Goal: Task Accomplishment & Management: Use online tool/utility

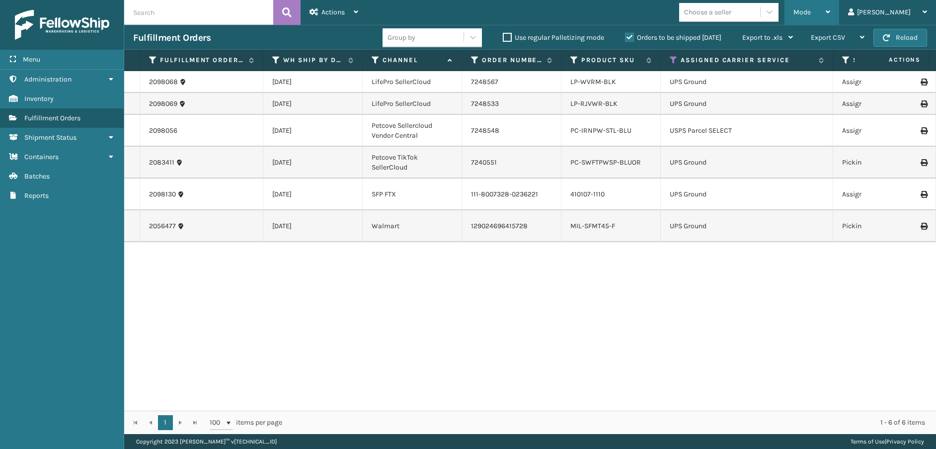
click at [811, 16] on span "Mode" at bounding box center [802, 12] width 17 height 8
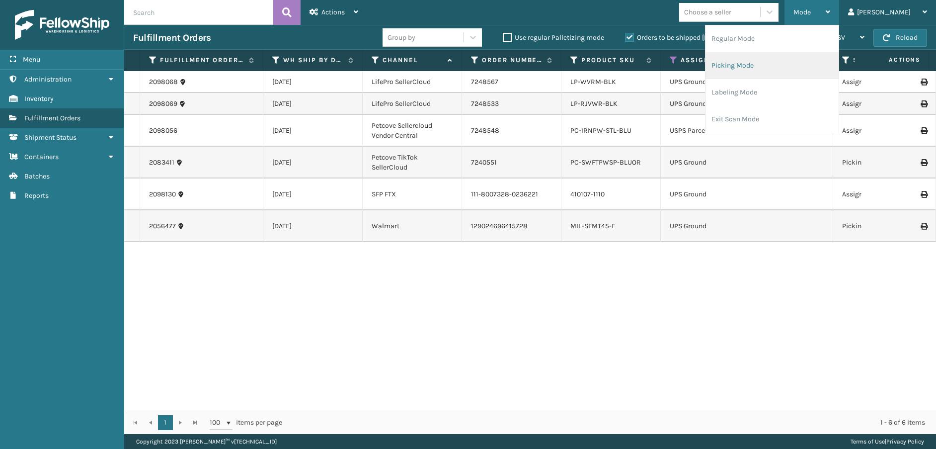
click at [798, 66] on li "Picking Mode" at bounding box center [772, 65] width 133 height 27
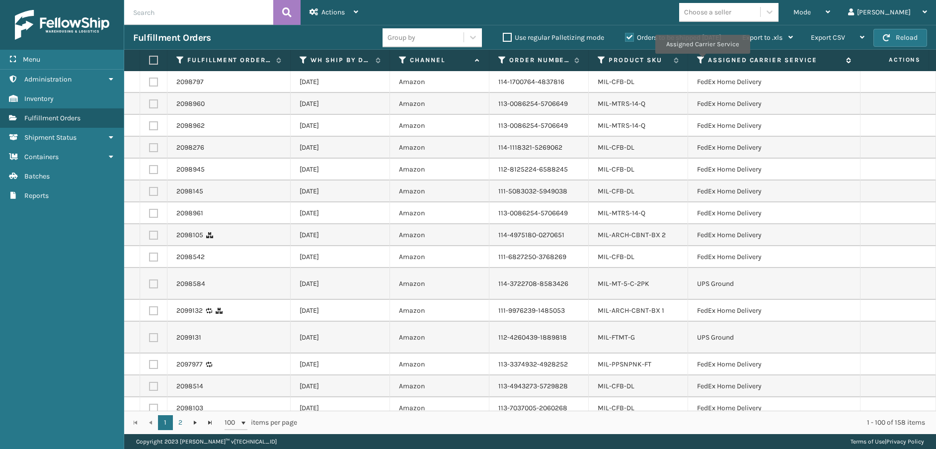
click at [701, 60] on icon at bounding box center [701, 60] width 8 height 9
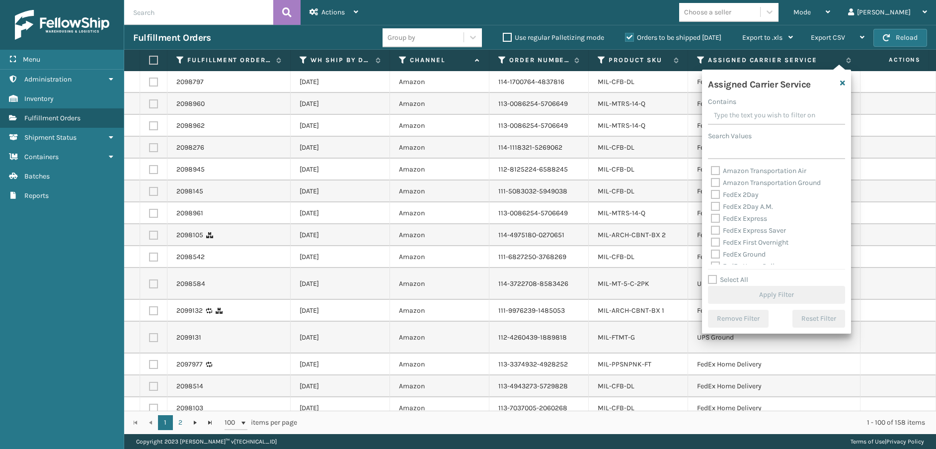
click at [712, 194] on label "FedEx 2Day" at bounding box center [735, 194] width 48 height 8
click at [712, 194] on input "FedEx 2Day" at bounding box center [711, 192] width 0 height 6
checkbox input "true"
click at [715, 208] on label "FedEx 2Day A.M." at bounding box center [742, 206] width 62 height 8
click at [712, 207] on input "FedEx 2Day A.M." at bounding box center [711, 204] width 0 height 6
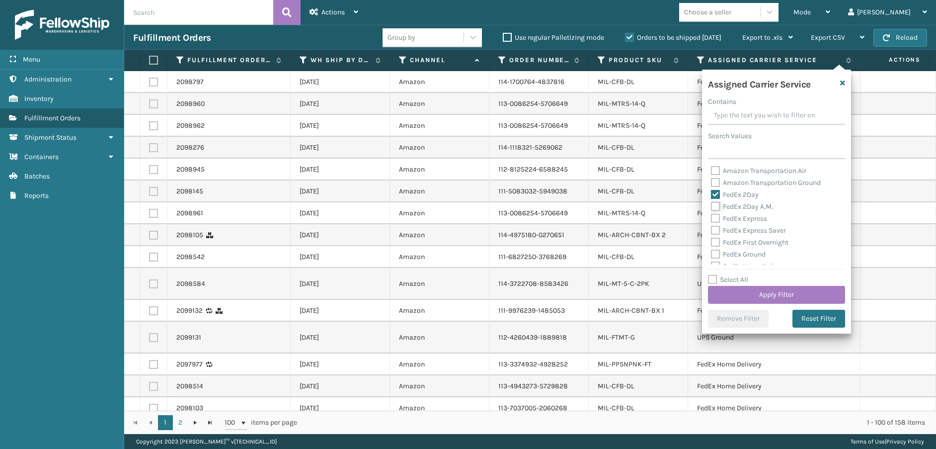
checkbox input "true"
click at [716, 219] on label "FedEx Express" at bounding box center [739, 218] width 56 height 8
click at [712, 219] on input "FedEx Express" at bounding box center [711, 216] width 0 height 6
checkbox input "true"
drag, startPoint x: 715, startPoint y: 228, endPoint x: 716, endPoint y: 234, distance: 6.0
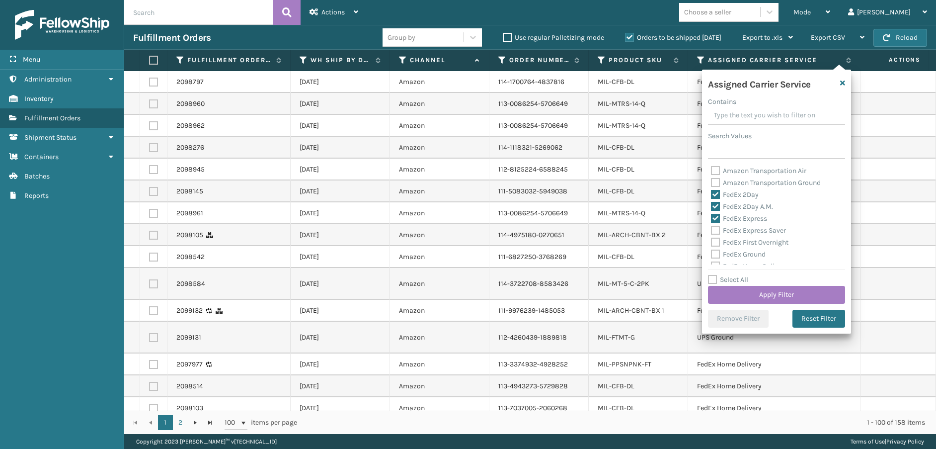
click at [716, 229] on label "FedEx Express Saver" at bounding box center [748, 230] width 75 height 8
click at [712, 229] on input "FedEx Express Saver" at bounding box center [711, 228] width 0 height 6
checkbox input "true"
click at [716, 246] on label "FedEx First Overnight" at bounding box center [750, 242] width 78 height 8
click at [712, 243] on input "FedEx First Overnight" at bounding box center [711, 240] width 0 height 6
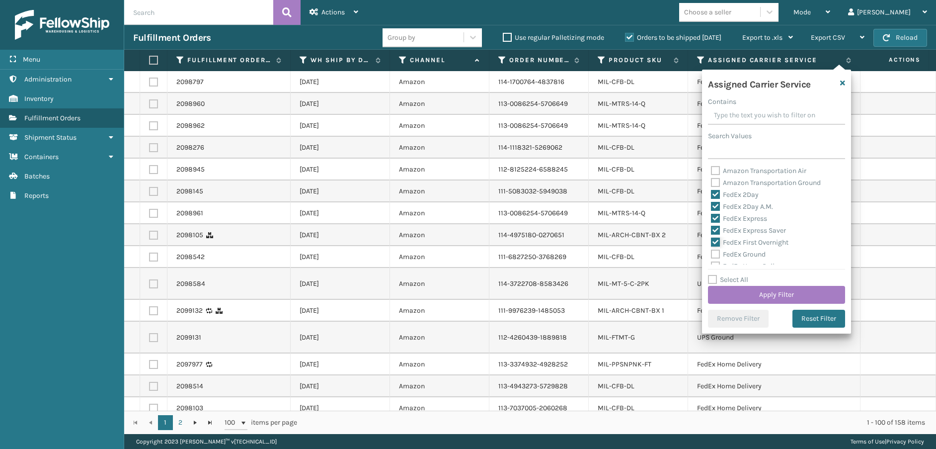
checkbox input "true"
click at [716, 251] on label "FedEx Ground" at bounding box center [738, 254] width 55 height 8
click at [712, 251] on input "FedEx Ground" at bounding box center [711, 252] width 0 height 6
checkbox input "true"
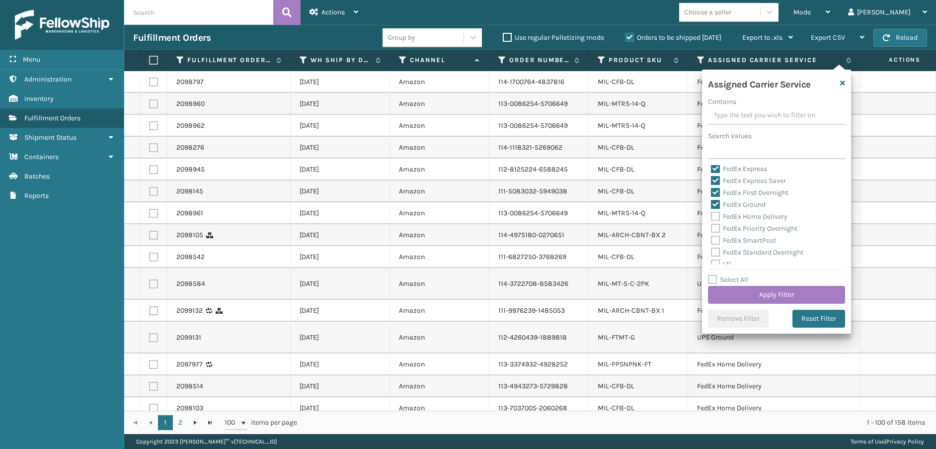
click at [716, 218] on label "FedEx Home Delivery" at bounding box center [749, 216] width 77 height 8
click at [712, 217] on input "FedEx Home Delivery" at bounding box center [711, 214] width 0 height 6
checkbox input "true"
click at [715, 225] on label "FedEx Priority Overnight" at bounding box center [754, 228] width 86 height 8
click at [712, 225] on input "FedEx Priority Overnight" at bounding box center [711, 226] width 0 height 6
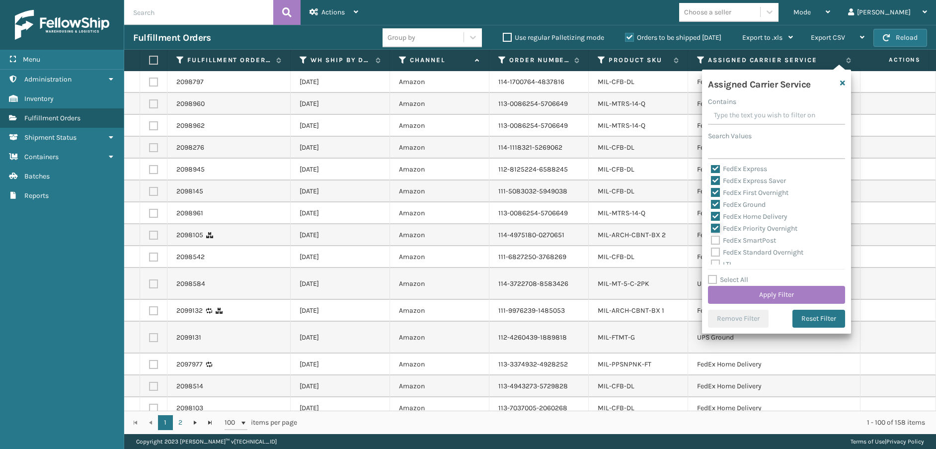
checkbox input "true"
click at [715, 237] on label "FedEx SmartPost" at bounding box center [743, 240] width 65 height 8
click at [712, 237] on input "FedEx SmartPost" at bounding box center [711, 238] width 0 height 6
checkbox input "true"
click at [717, 253] on label "FedEx Standard Overnight" at bounding box center [757, 252] width 92 height 8
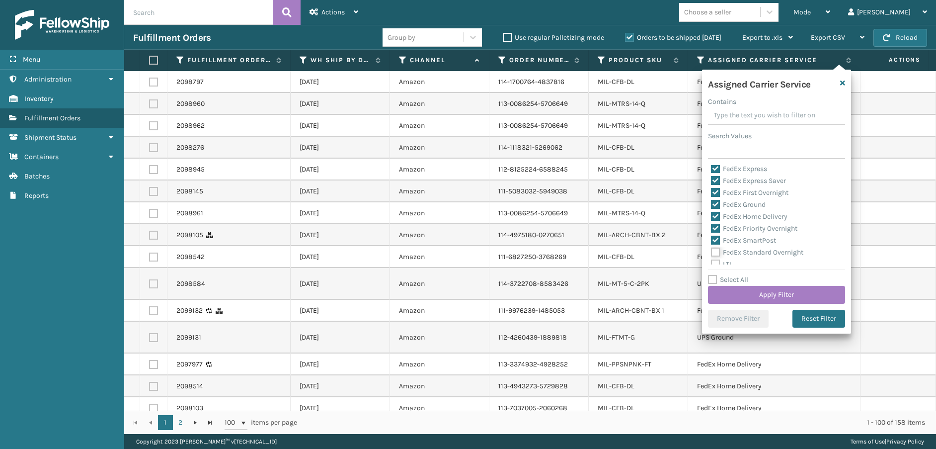
click at [712, 253] on input "FedEx Standard Overnight" at bounding box center [711, 250] width 0 height 6
checkbox input "true"
click at [736, 289] on button "Apply Filter" at bounding box center [776, 295] width 137 height 18
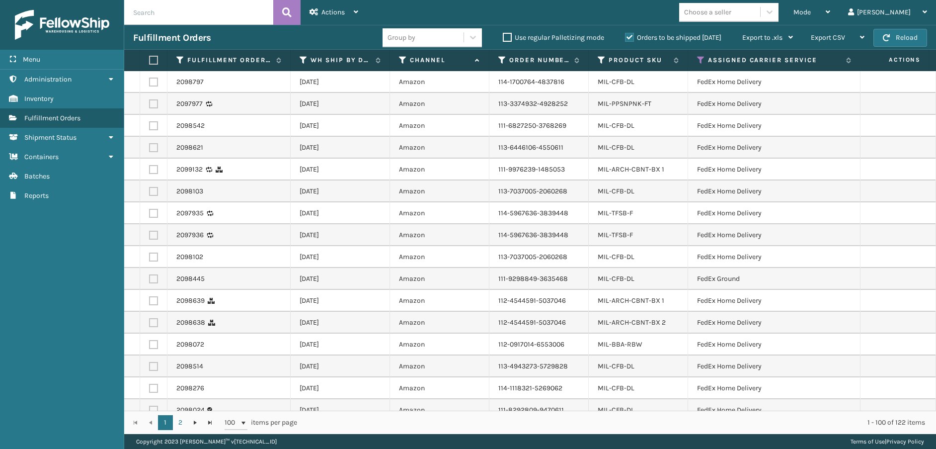
click at [152, 62] on label at bounding box center [152, 60] width 6 height 9
click at [150, 62] on input "checkbox" at bounding box center [149, 60] width 0 height 6
checkbox input "true"
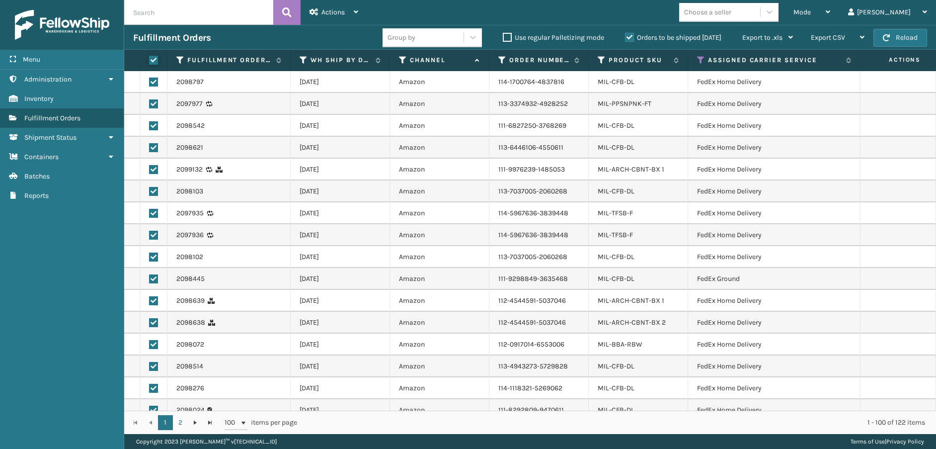
checkbox input "true"
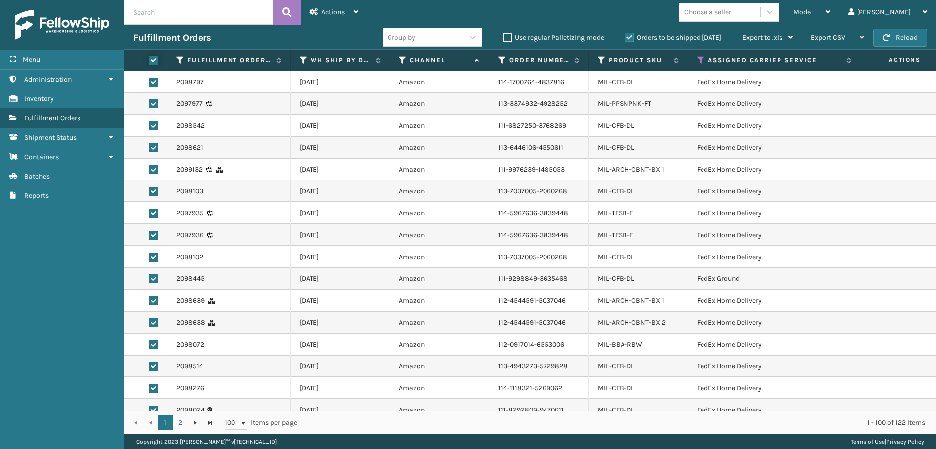
checkbox input "true"
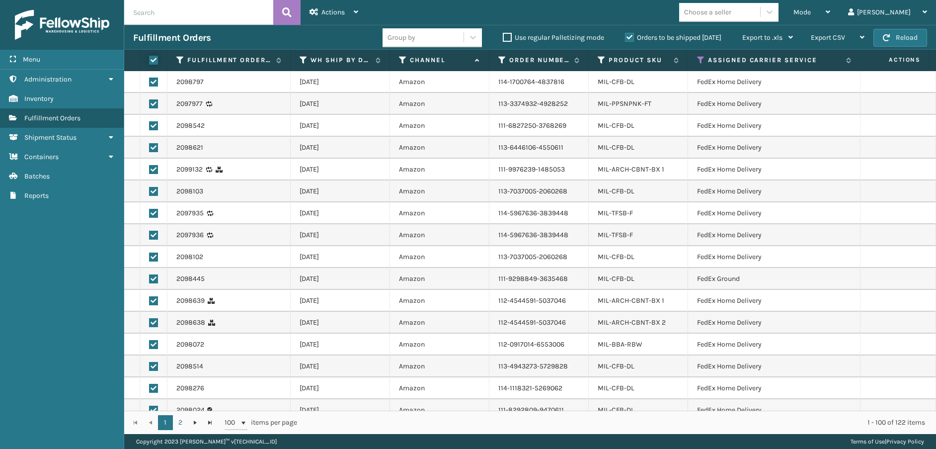
checkbox input "true"
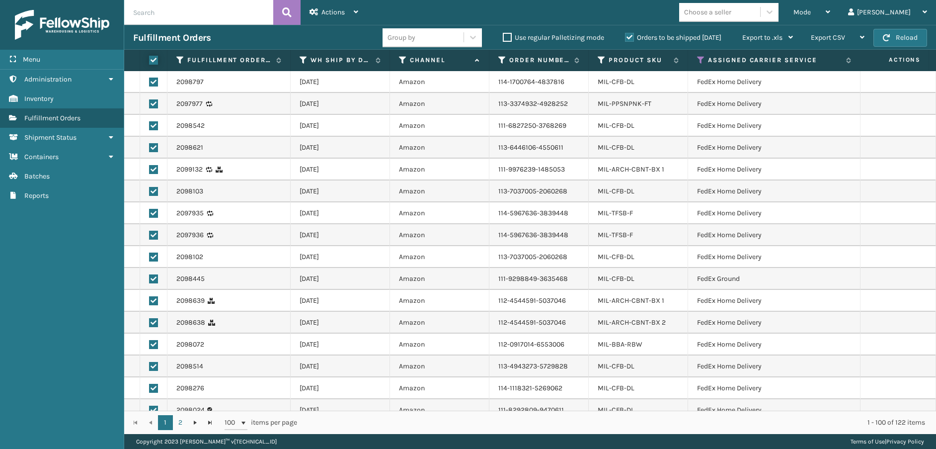
checkbox input "true"
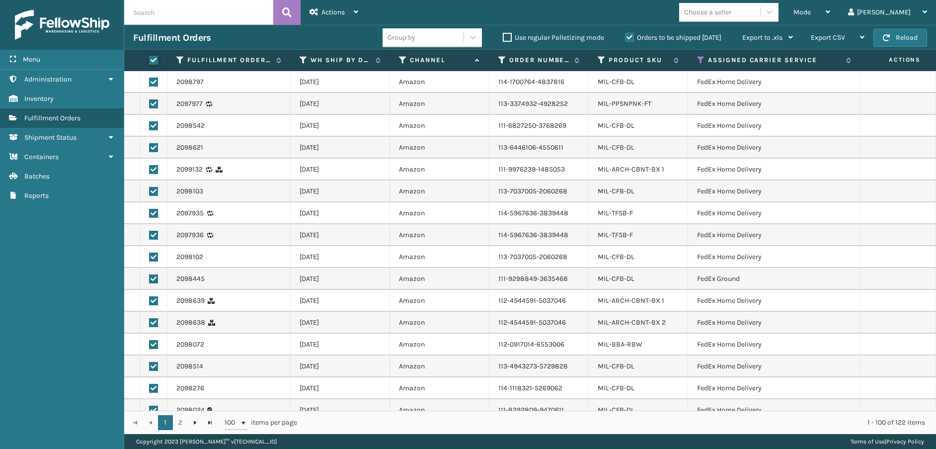
checkbox input "true"
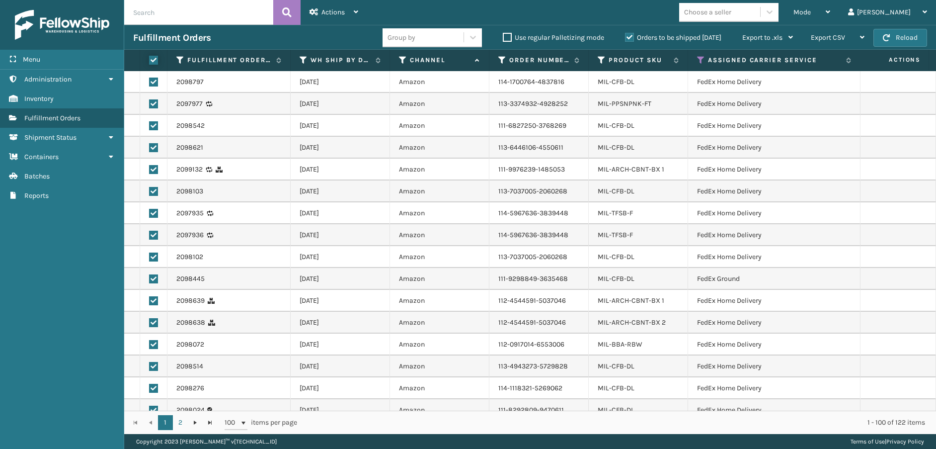
checkbox input "true"
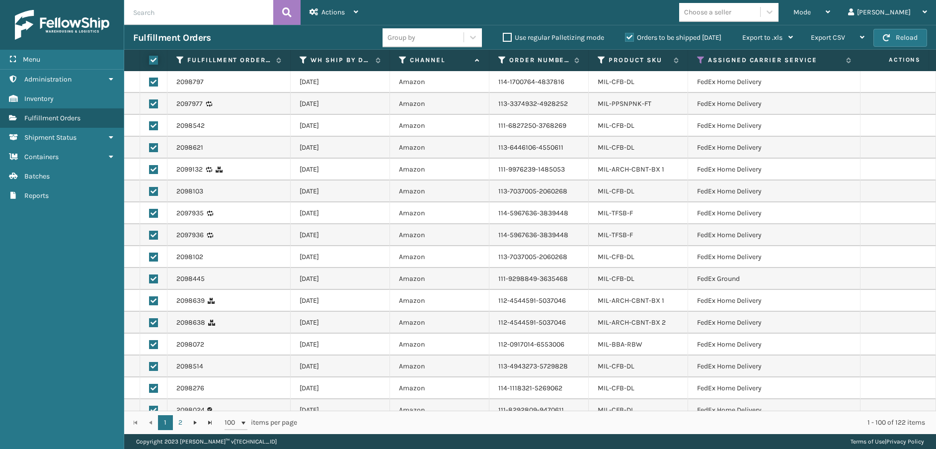
checkbox input "true"
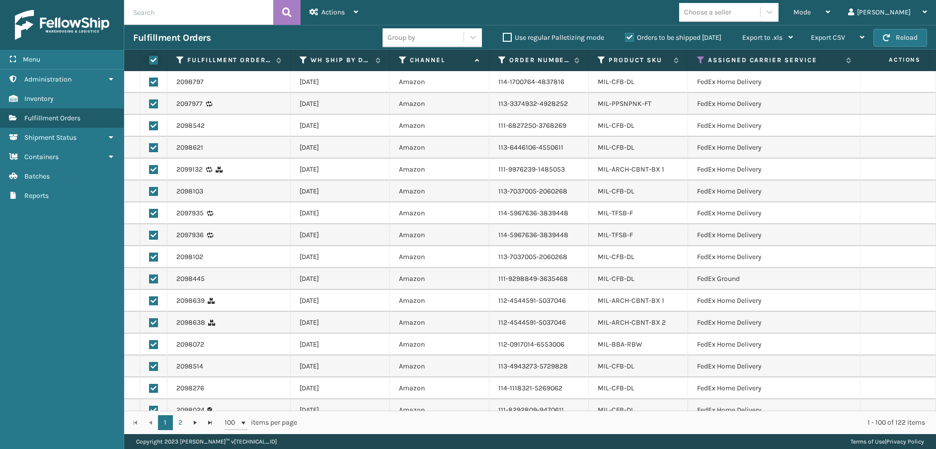
checkbox input "true"
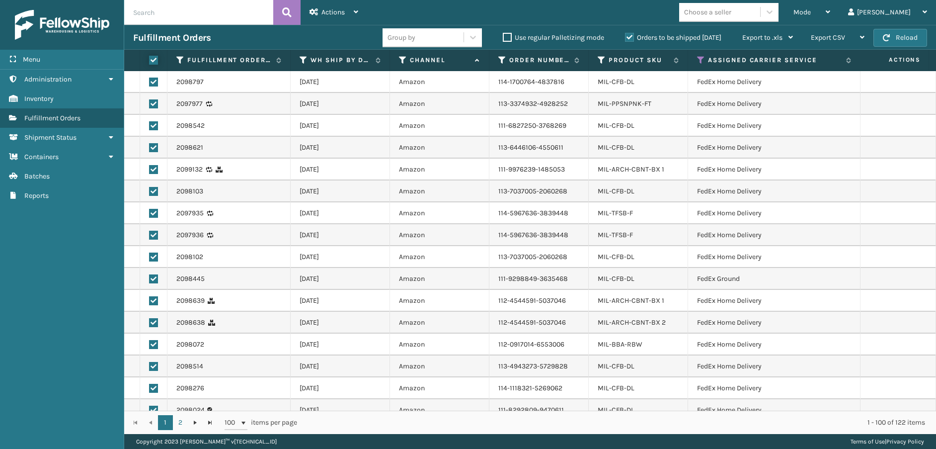
checkbox input "true"
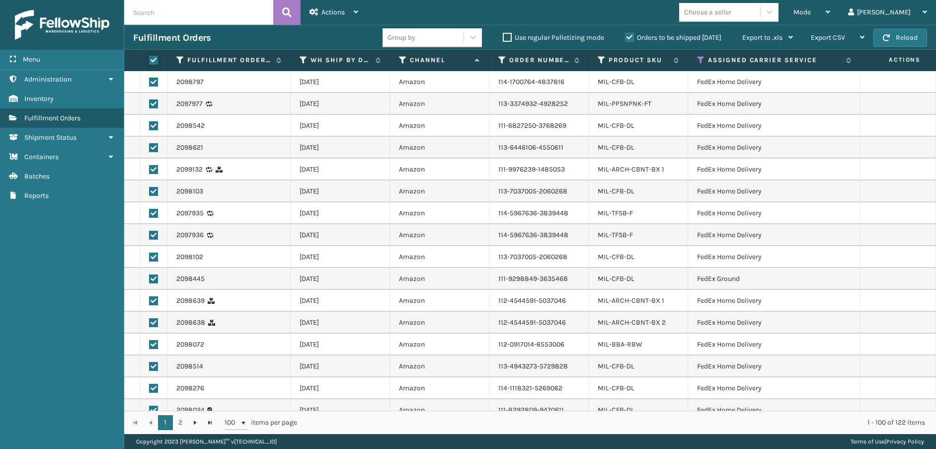
checkbox input "true"
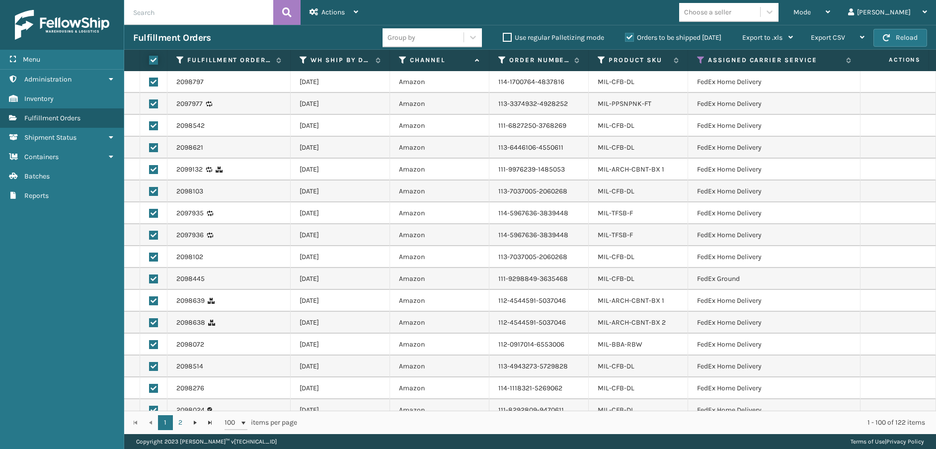
checkbox input "true"
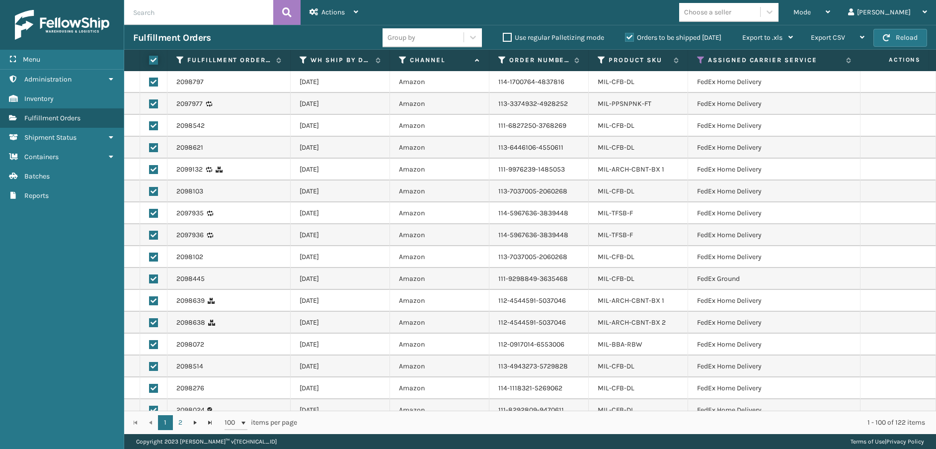
checkbox input "true"
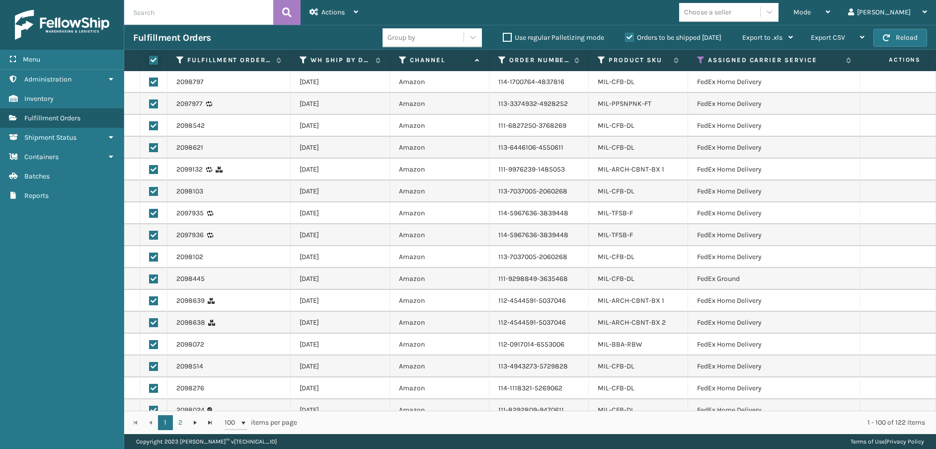
checkbox input "true"
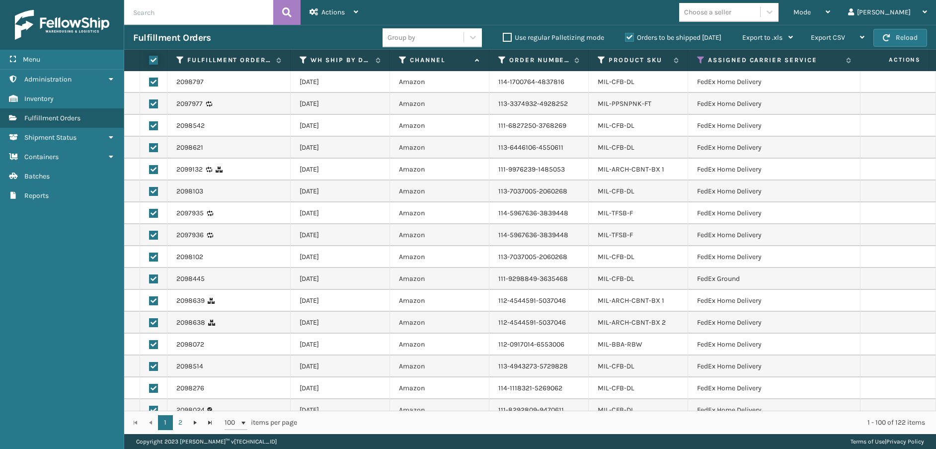
checkbox input "true"
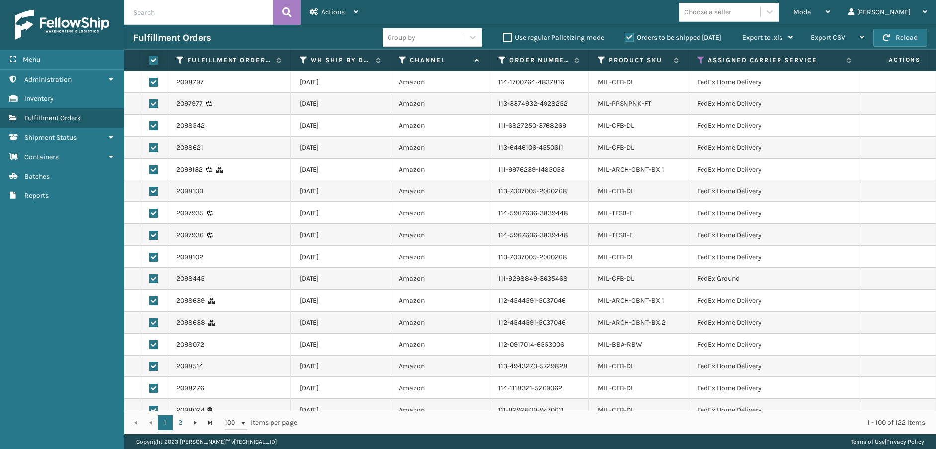
checkbox input "true"
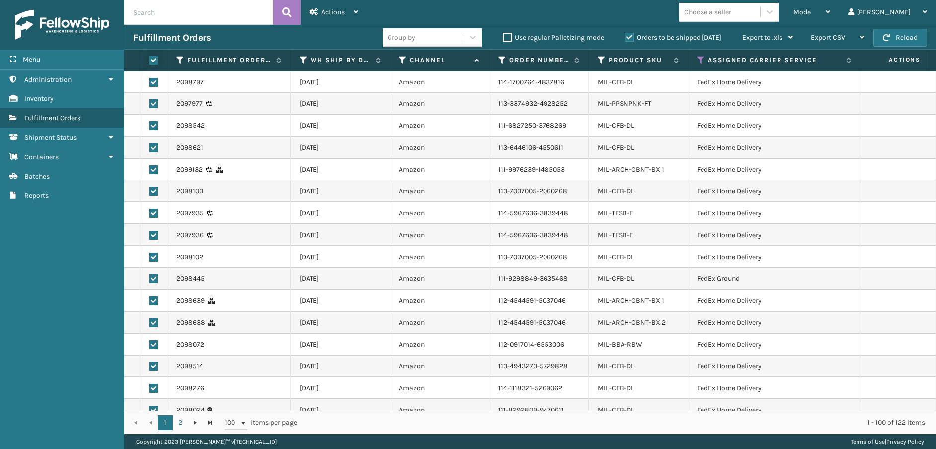
checkbox input "true"
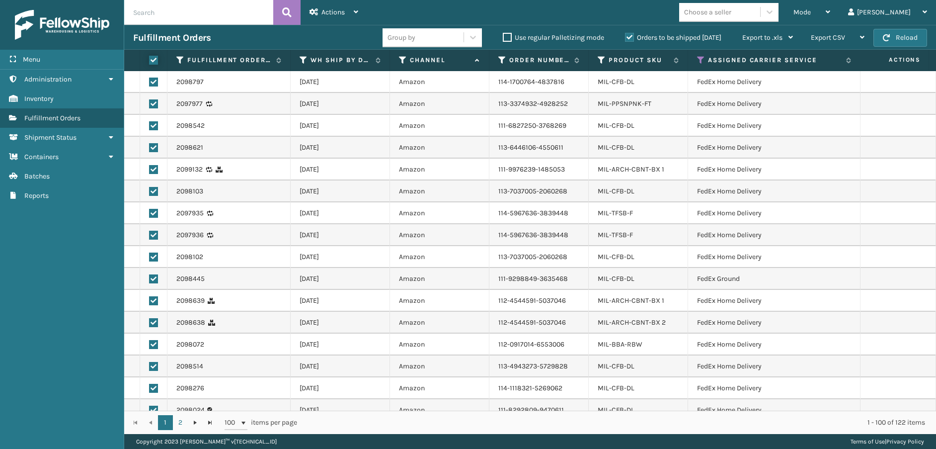
checkbox input "true"
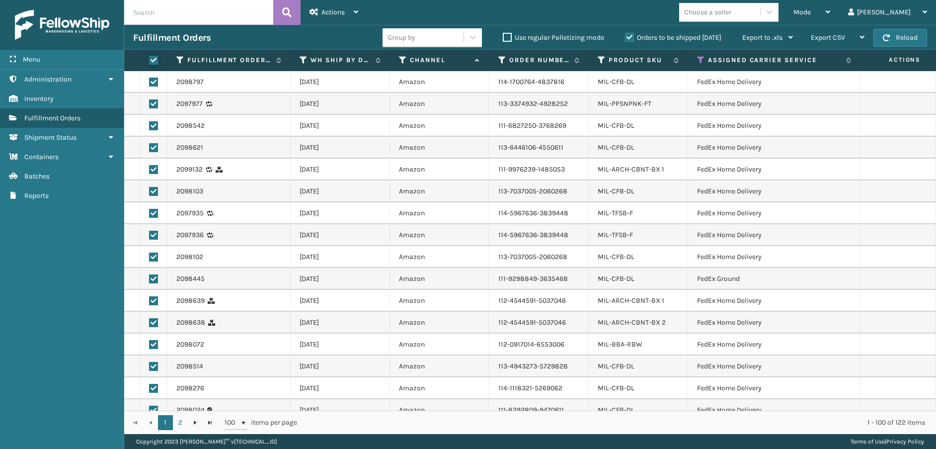
checkbox input "true"
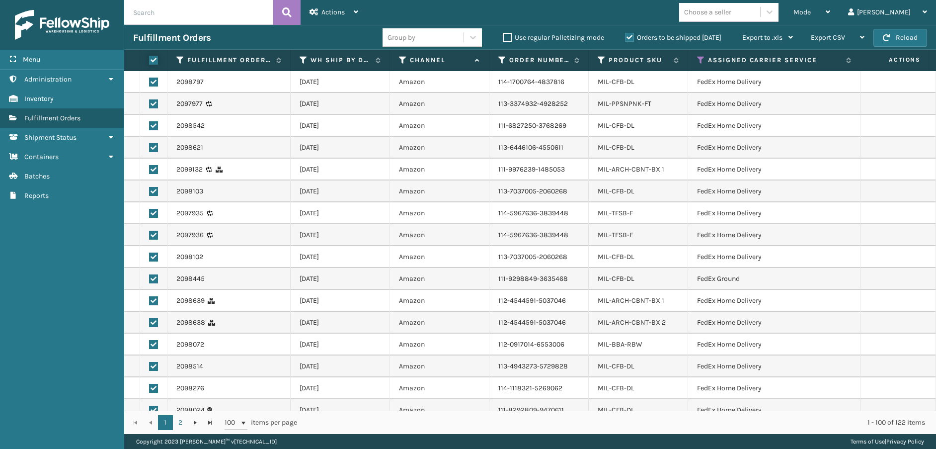
checkbox input "true"
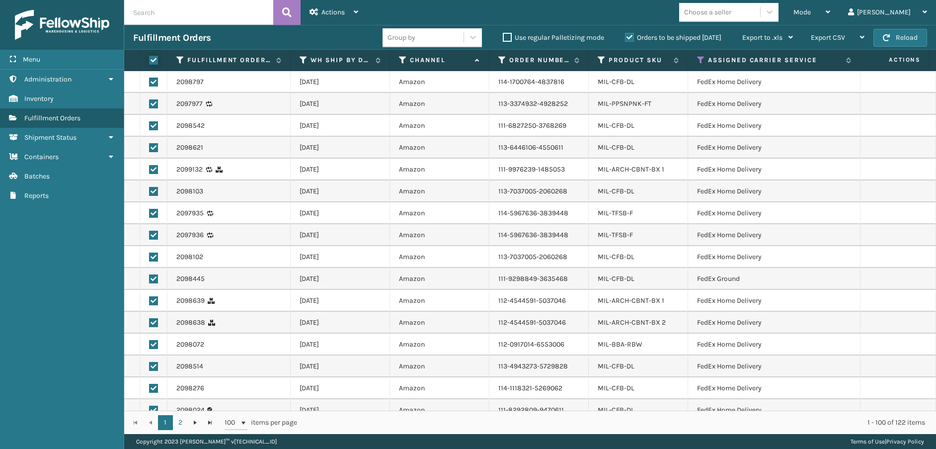
checkbox input "true"
click at [335, 14] on span "Actions" at bounding box center [333, 12] width 23 height 8
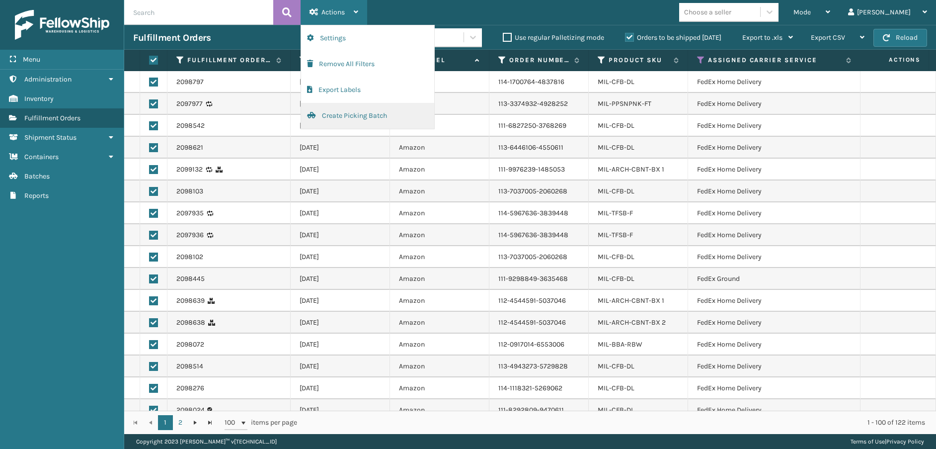
click at [337, 115] on button "Create Picking Batch" at bounding box center [367, 116] width 133 height 26
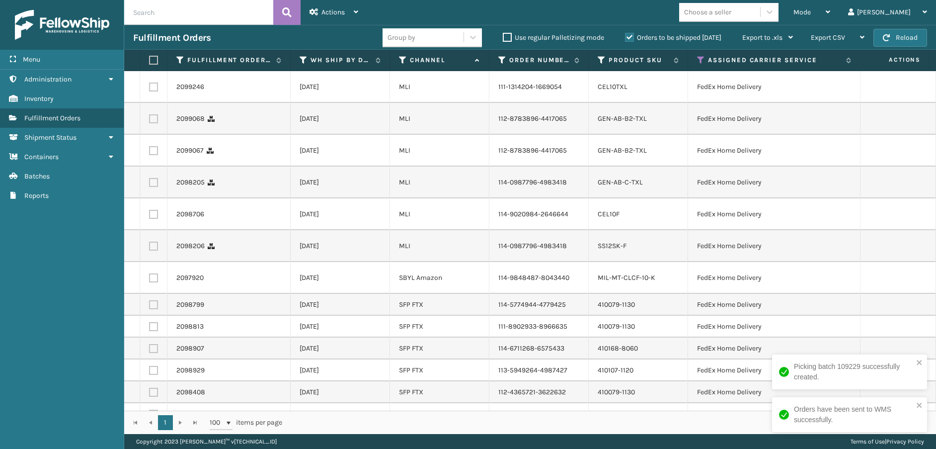
click at [153, 58] on label at bounding box center [152, 60] width 6 height 9
click at [150, 58] on input "checkbox" at bounding box center [149, 60] width 0 height 6
checkbox input "true"
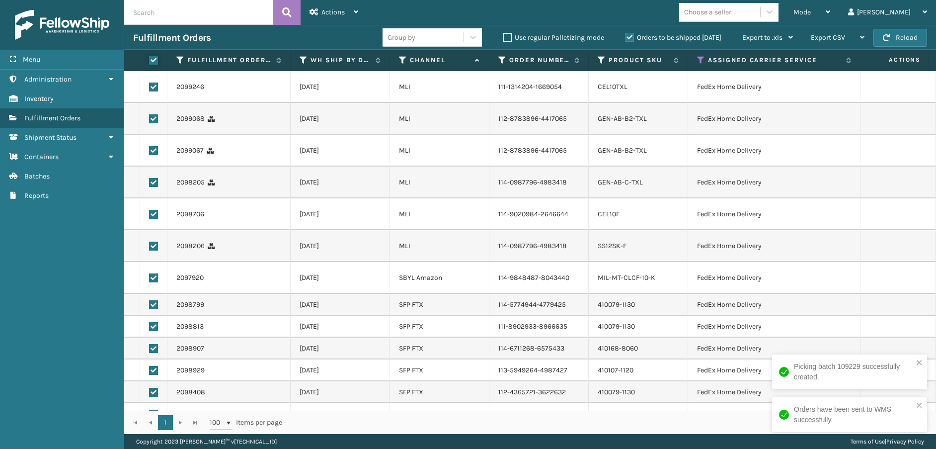
checkbox input "true"
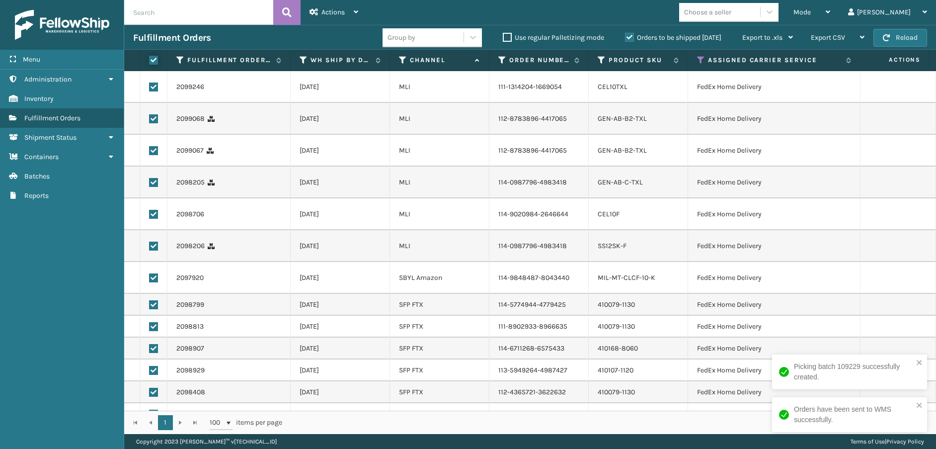
checkbox input "true"
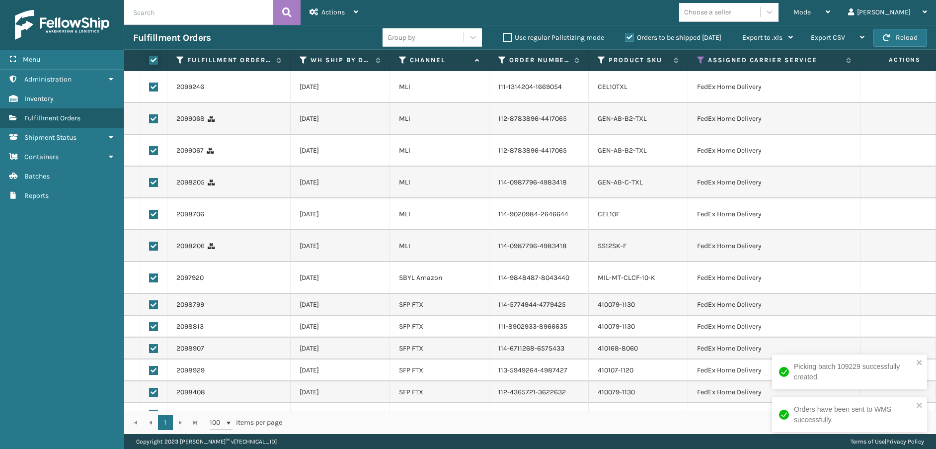
checkbox input "true"
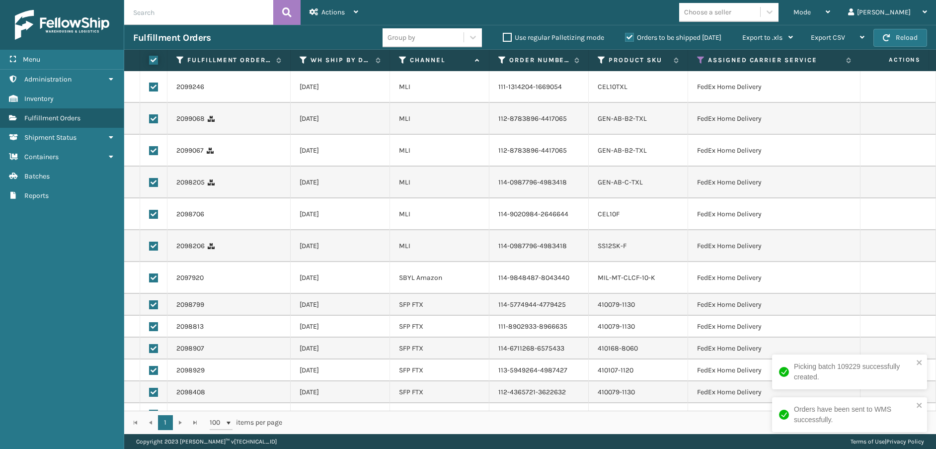
checkbox input "true"
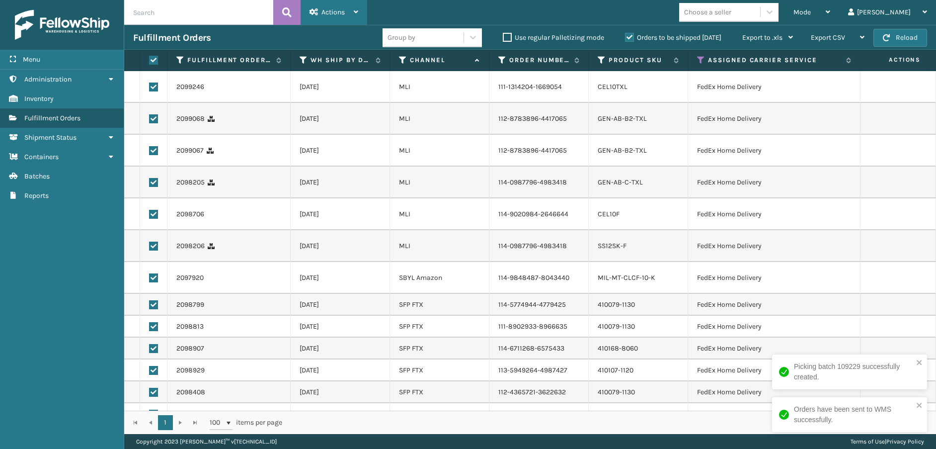
click at [346, 11] on div "Actions" at bounding box center [334, 12] width 49 height 25
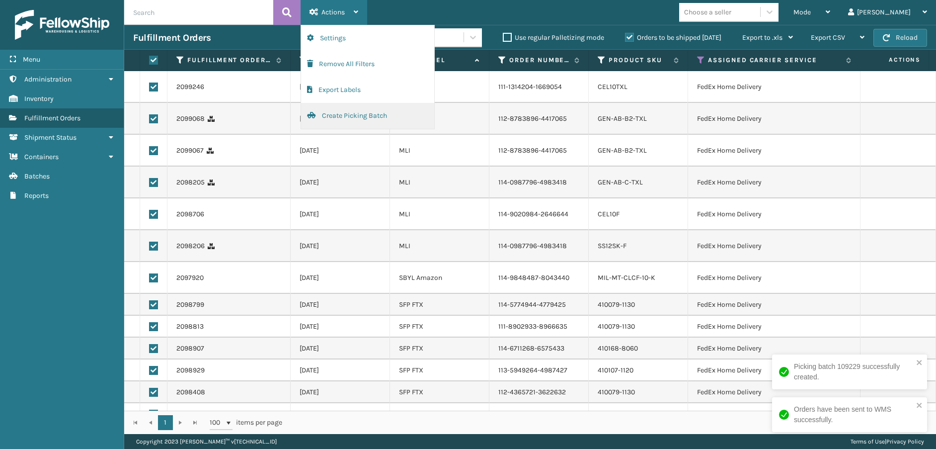
click at [344, 118] on button "Create Picking Batch" at bounding box center [367, 116] width 133 height 26
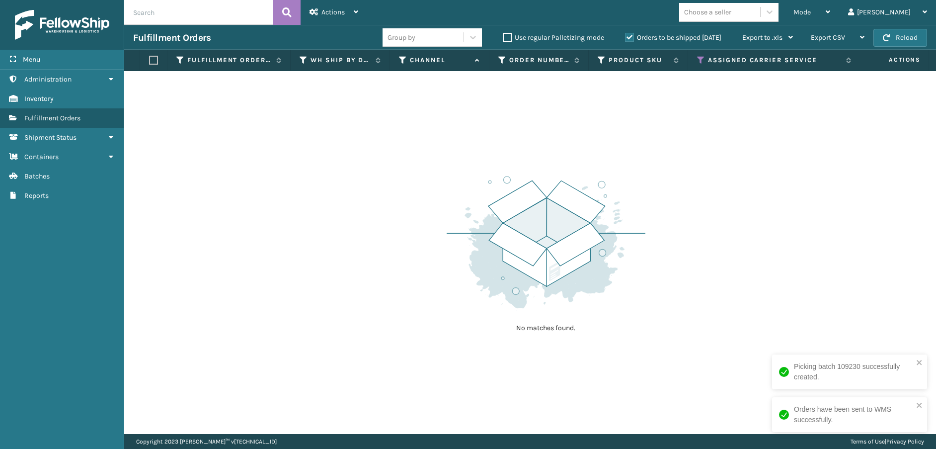
click at [703, 55] on th "Assigned Carrier Service" at bounding box center [774, 60] width 172 height 21
click at [703, 58] on icon at bounding box center [701, 60] width 8 height 9
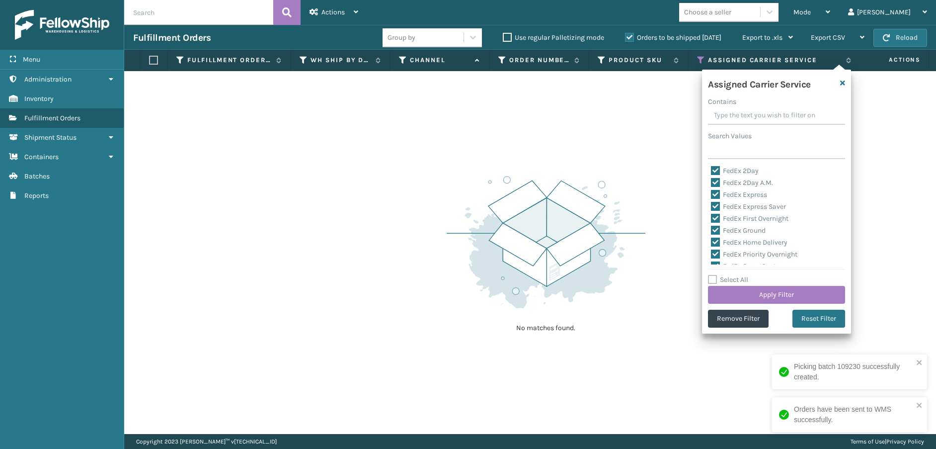
click at [714, 165] on div "Assigned Carrier Service Contains Search Values FedEx 2Day FedEx 2Day A.M. FedE…" at bounding box center [776, 202] width 149 height 264
click at [716, 173] on label "FedEx 2Day" at bounding box center [735, 171] width 48 height 8
click at [712, 171] on input "FedEx 2Day" at bounding box center [711, 168] width 0 height 6
checkbox input "false"
click at [715, 182] on label "FedEx 2Day A.M." at bounding box center [742, 182] width 62 height 8
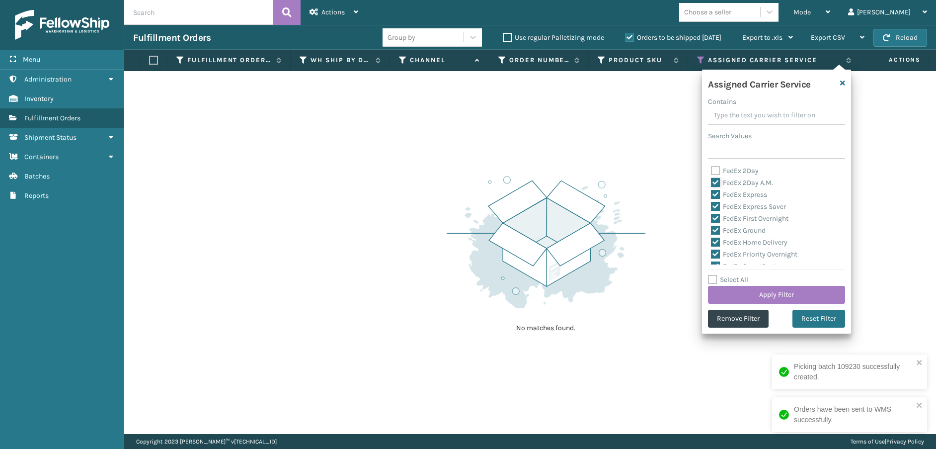
click at [712, 182] on input "FedEx 2Day A.M." at bounding box center [711, 180] width 0 height 6
checkbox input "false"
click at [715, 189] on div "FedEx Express" at bounding box center [776, 195] width 131 height 12
click at [715, 195] on label "FedEx Express" at bounding box center [739, 194] width 56 height 8
click at [712, 195] on input "FedEx Express" at bounding box center [711, 192] width 0 height 6
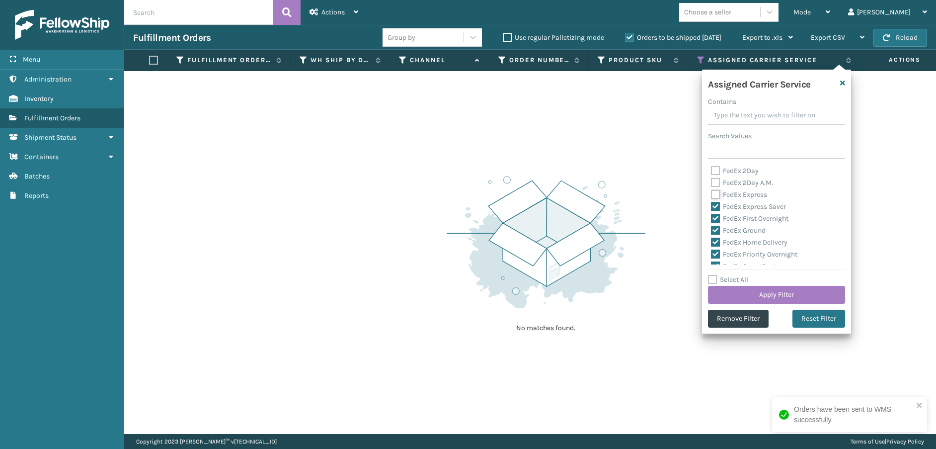
checkbox input "false"
click at [715, 205] on label "FedEx Express Saver" at bounding box center [748, 206] width 75 height 8
click at [712, 205] on input "FedEx Express Saver" at bounding box center [711, 204] width 0 height 6
checkbox input "false"
click at [715, 218] on label "FedEx First Overnight" at bounding box center [750, 218] width 78 height 8
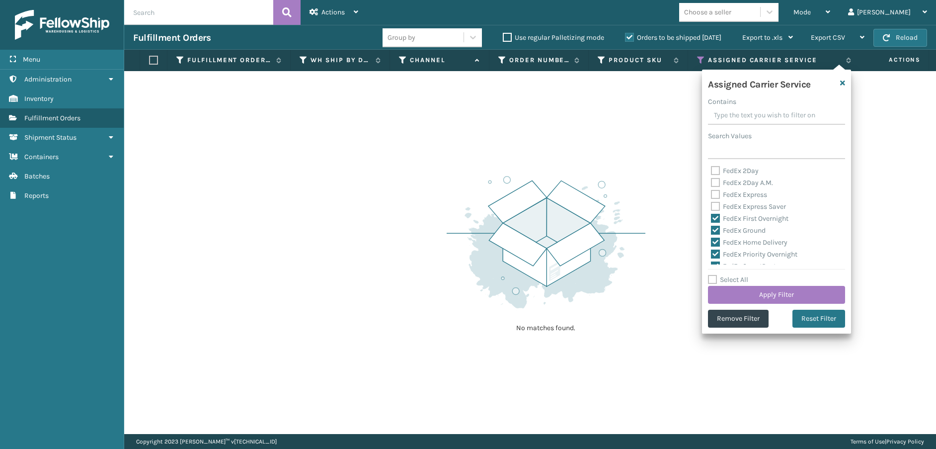
click at [712, 218] on input "FedEx First Overnight" at bounding box center [711, 216] width 0 height 6
checkbox input "false"
click at [715, 230] on label "FedEx Ground" at bounding box center [738, 230] width 55 height 8
click at [712, 230] on input "FedEx Ground" at bounding box center [711, 228] width 0 height 6
checkbox input "false"
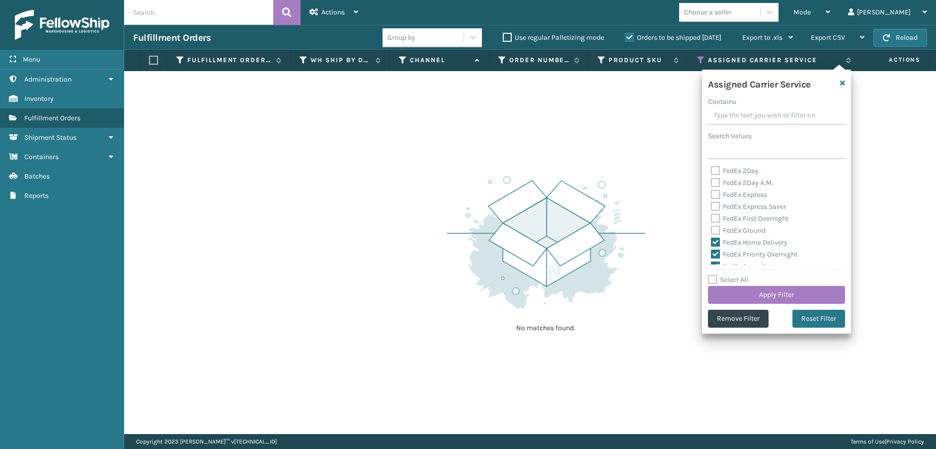
click at [715, 242] on label "FedEx Home Delivery" at bounding box center [749, 242] width 77 height 8
click at [712, 242] on input "FedEx Home Delivery" at bounding box center [711, 240] width 0 height 6
checkbox input "false"
click at [715, 254] on label "FedEx Priority Overnight" at bounding box center [754, 254] width 86 height 8
click at [712, 254] on input "FedEx Priority Overnight" at bounding box center [711, 252] width 0 height 6
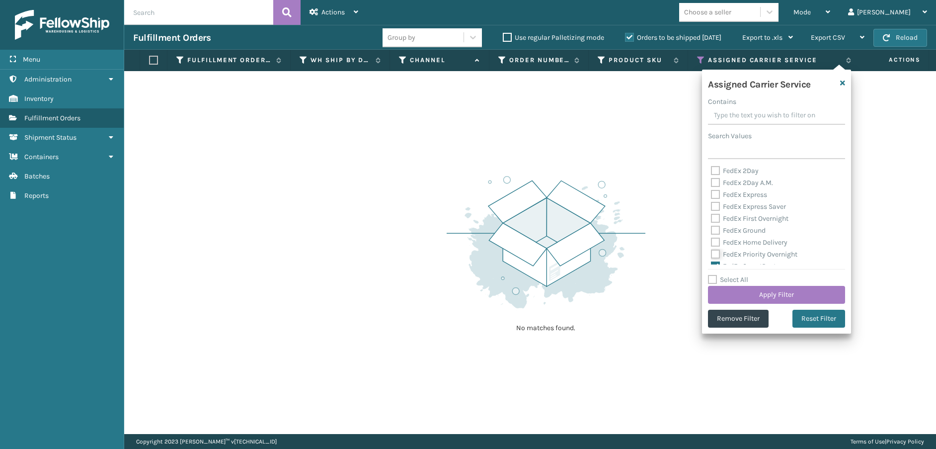
checkbox input "false"
click at [716, 167] on label "FedEx SmartPost" at bounding box center [743, 167] width 65 height 8
click at [712, 167] on input "FedEx SmartPost" at bounding box center [711, 164] width 0 height 6
checkbox input "false"
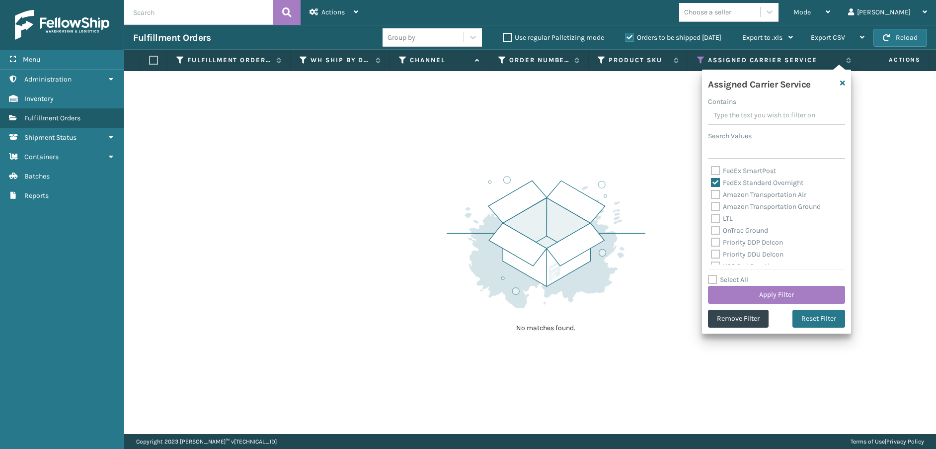
click at [716, 183] on label "FedEx Standard Overnight" at bounding box center [757, 182] width 92 height 8
click at [712, 183] on input "FedEx Standard Overnight" at bounding box center [711, 180] width 0 height 6
checkbox input "false"
click at [715, 192] on label "Amazon Transportation Air" at bounding box center [758, 194] width 95 height 8
click at [712, 192] on input "Amazon Transportation Air" at bounding box center [711, 192] width 0 height 6
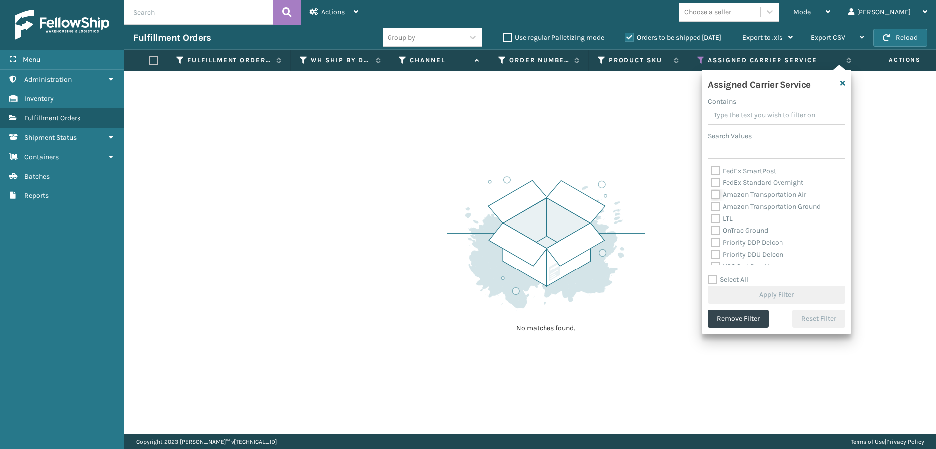
checkbox input "true"
click at [714, 205] on label "Amazon Transportation Ground" at bounding box center [766, 206] width 110 height 8
click at [712, 205] on input "Amazon Transportation Ground" at bounding box center [711, 204] width 0 height 6
checkbox input "true"
click at [740, 297] on button "Apply Filter" at bounding box center [776, 295] width 137 height 18
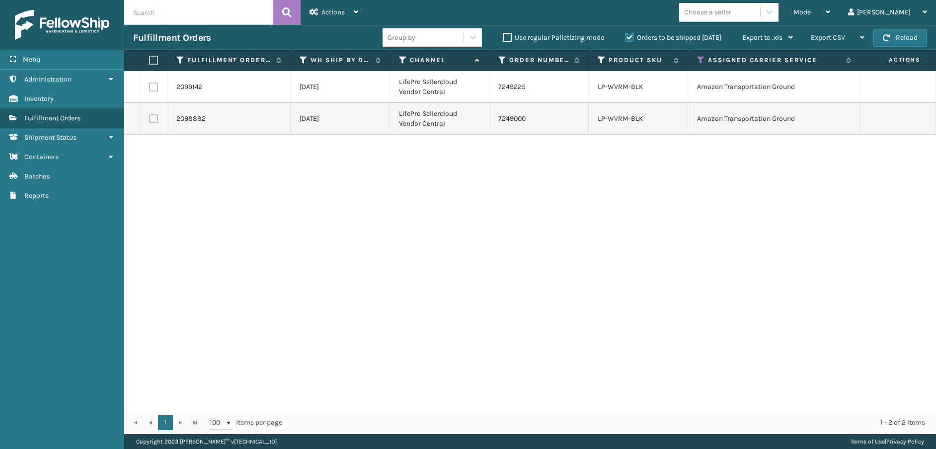
click at [150, 63] on label at bounding box center [152, 60] width 6 height 9
click at [150, 63] on input "checkbox" at bounding box center [149, 60] width 0 height 6
checkbox input "true"
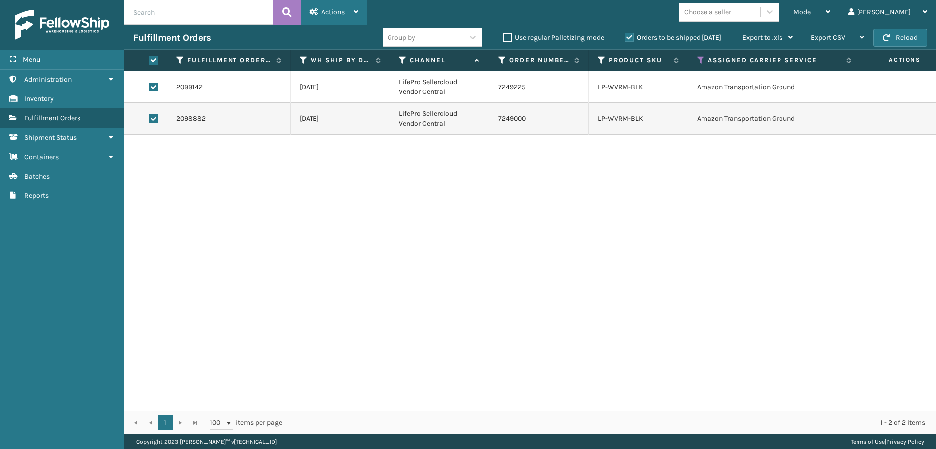
click at [347, 23] on div "Actions" at bounding box center [334, 12] width 49 height 25
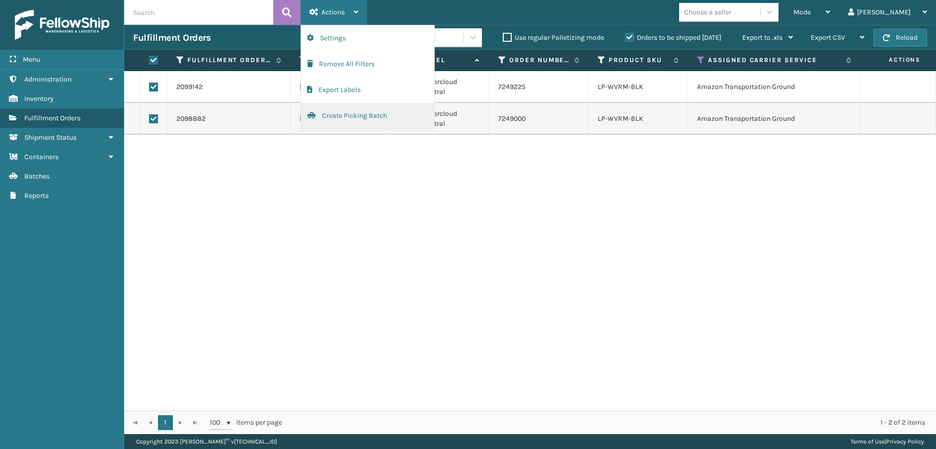
click at [354, 111] on button "Create Picking Batch" at bounding box center [367, 116] width 133 height 26
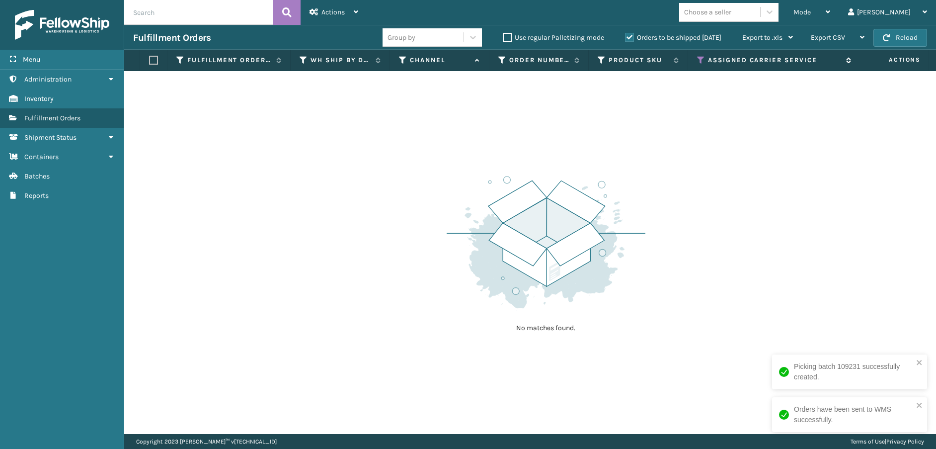
click at [700, 58] on icon at bounding box center [701, 60] width 8 height 9
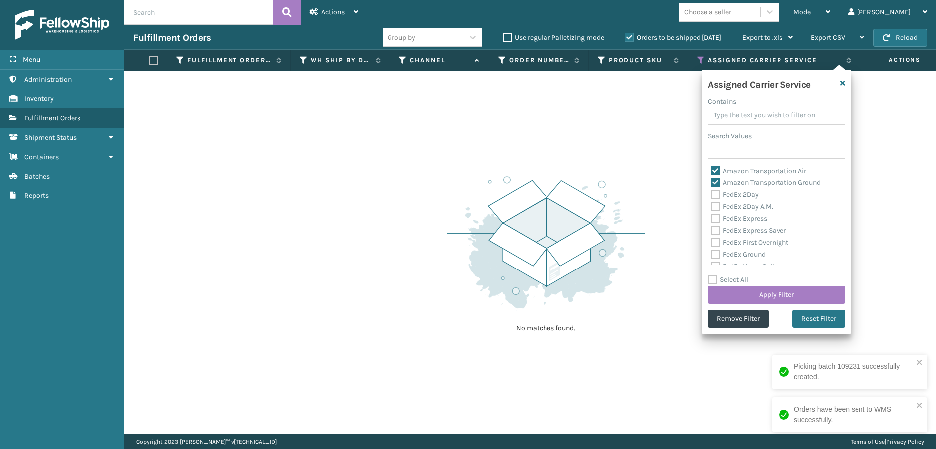
click at [717, 167] on label "Amazon Transportation Air" at bounding box center [758, 171] width 95 height 8
click at [712, 167] on input "Amazon Transportation Air" at bounding box center [711, 168] width 0 height 6
checkbox input "false"
click at [714, 182] on label "Amazon Transportation Ground" at bounding box center [766, 182] width 110 height 8
click at [712, 182] on input "Amazon Transportation Ground" at bounding box center [711, 180] width 0 height 6
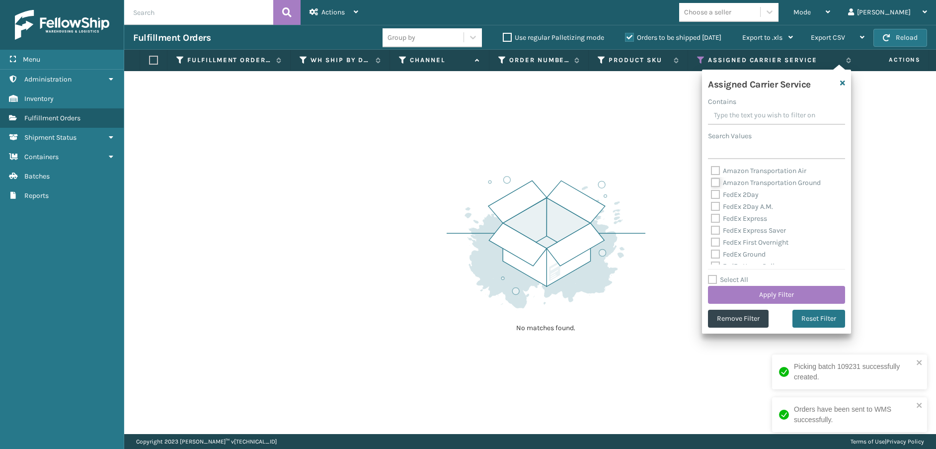
checkbox input "false"
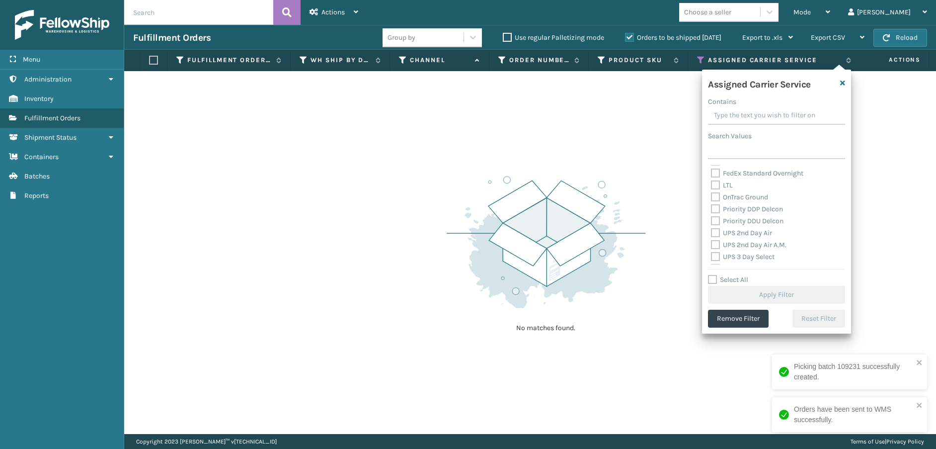
scroll to position [149, 0]
click at [718, 176] on label "OnTrac Ground" at bounding box center [739, 176] width 57 height 8
click at [712, 176] on input "OnTrac Ground" at bounding box center [711, 174] width 0 height 6
checkbox input "true"
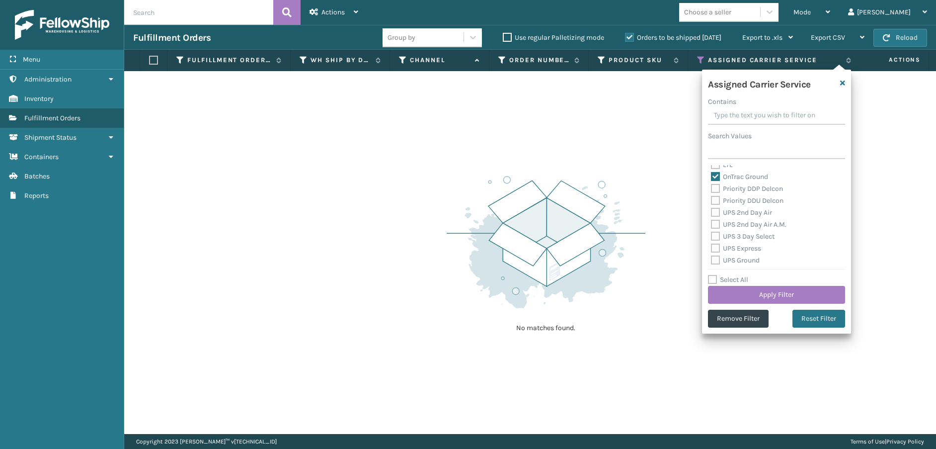
click at [718, 189] on label "Priority DDP Delcon" at bounding box center [747, 188] width 72 height 8
click at [712, 189] on input "Priority DDP Delcon" at bounding box center [711, 186] width 0 height 6
checkbox input "true"
click at [718, 200] on label "Priority DDU Delcon" at bounding box center [747, 200] width 73 height 8
click at [712, 200] on input "Priority DDU Delcon" at bounding box center [711, 198] width 0 height 6
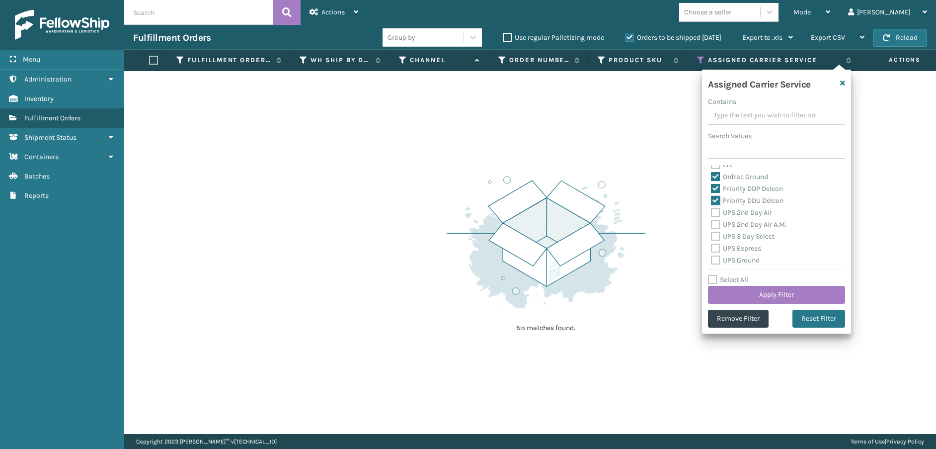
checkbox input "true"
click at [718, 213] on label "UPS 2nd Day Air" at bounding box center [741, 212] width 61 height 8
click at [712, 213] on input "UPS 2nd Day Air" at bounding box center [711, 210] width 0 height 6
checkbox input "true"
click at [717, 224] on label "UPS 2nd Day Air A.M." at bounding box center [749, 224] width 76 height 8
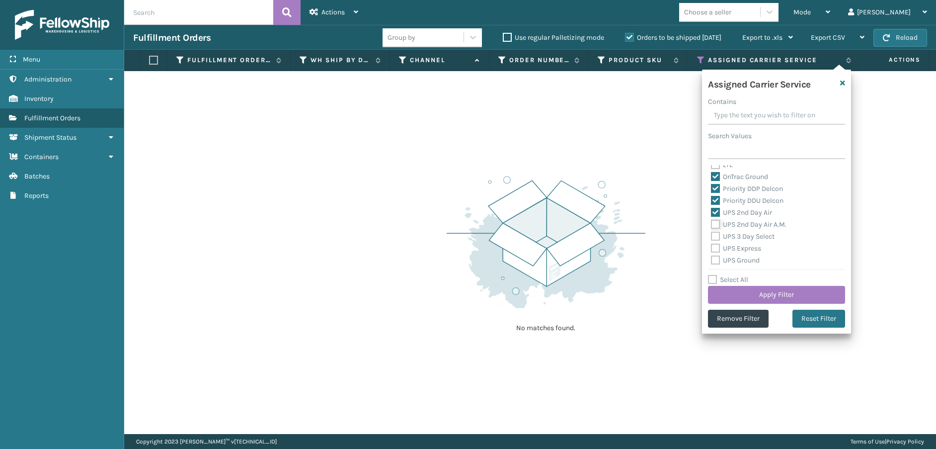
click at [712, 224] on input "UPS 2nd Day Air A.M." at bounding box center [711, 222] width 0 height 6
checkbox input "true"
click at [713, 240] on label "UPS 3 Day Select" at bounding box center [743, 236] width 64 height 8
click at [712, 237] on input "UPS 3 Day Select" at bounding box center [711, 234] width 0 height 6
checkbox input "true"
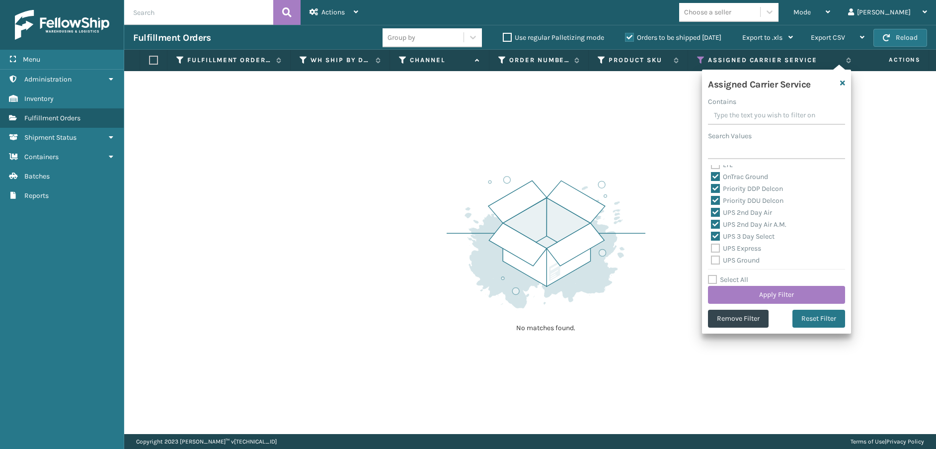
click at [713, 249] on label "UPS Express" at bounding box center [736, 248] width 50 height 8
click at [712, 249] on input "UPS Express" at bounding box center [711, 246] width 0 height 6
checkbox input "true"
click at [714, 260] on label "UPS Ground" at bounding box center [735, 260] width 49 height 8
click at [712, 260] on input "UPS Ground" at bounding box center [711, 257] width 0 height 6
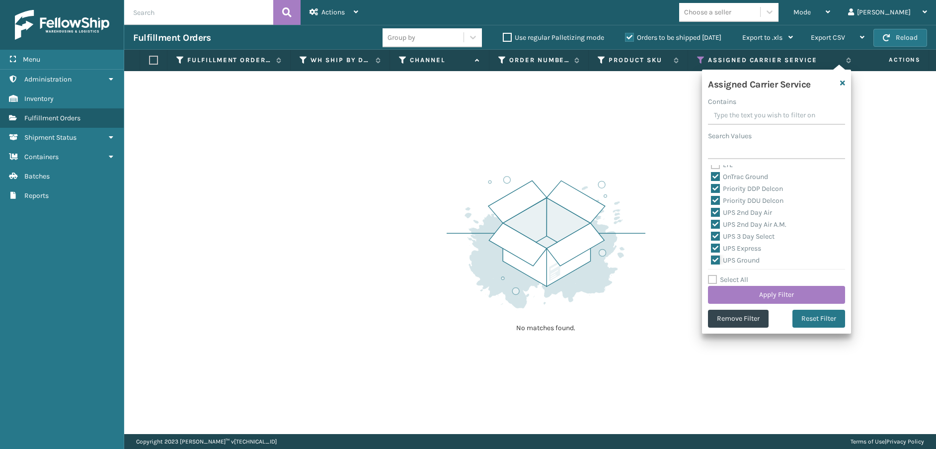
checkbox input "true"
click at [713, 224] on label "UPS Next Day Air" at bounding box center [743, 222] width 64 height 8
click at [712, 223] on input "UPS Next Day Air" at bounding box center [711, 220] width 0 height 6
checkbox input "true"
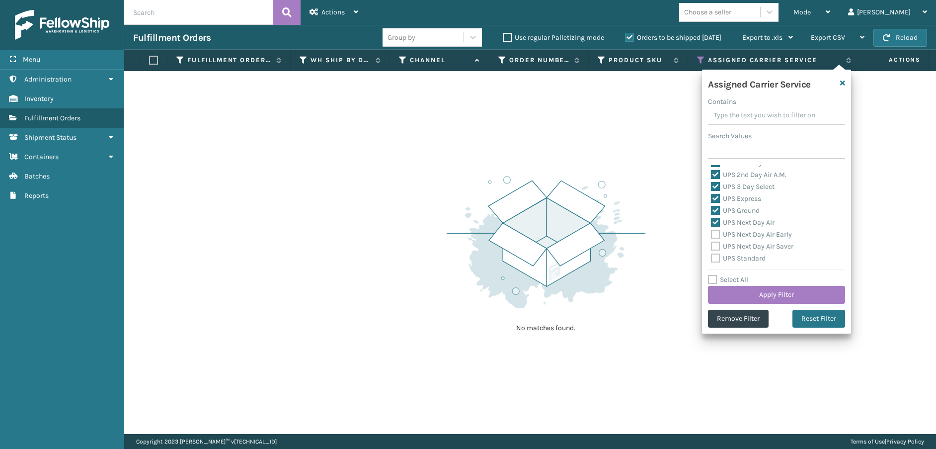
click at [713, 233] on label "UPS Next Day Air Early" at bounding box center [751, 234] width 81 height 8
click at [712, 233] on input "UPS Next Day Air Early" at bounding box center [711, 232] width 0 height 6
checkbox input "true"
click at [715, 246] on label "UPS Next Day Air Saver" at bounding box center [752, 246] width 83 height 8
click at [712, 246] on input "UPS Next Day Air Saver" at bounding box center [711, 244] width 0 height 6
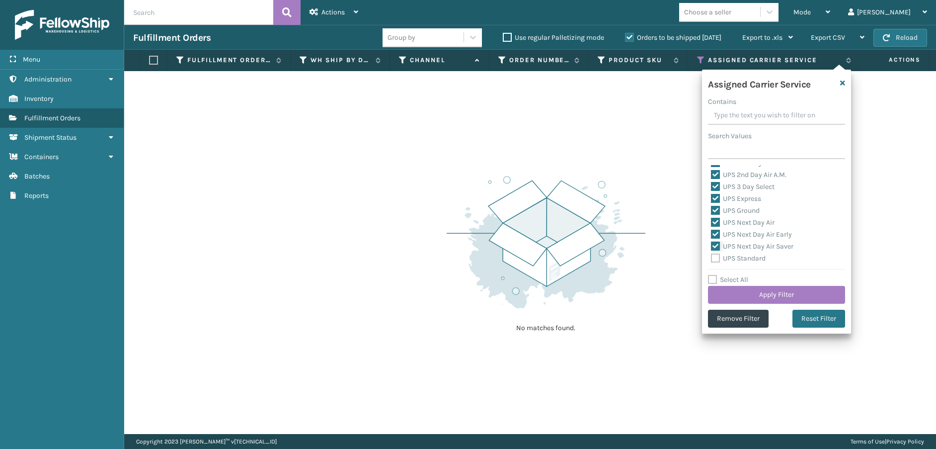
checkbox input "true"
click at [715, 255] on label "UPS Standard" at bounding box center [738, 258] width 55 height 8
click at [712, 255] on input "UPS Standard" at bounding box center [711, 255] width 0 height 6
checkbox input "true"
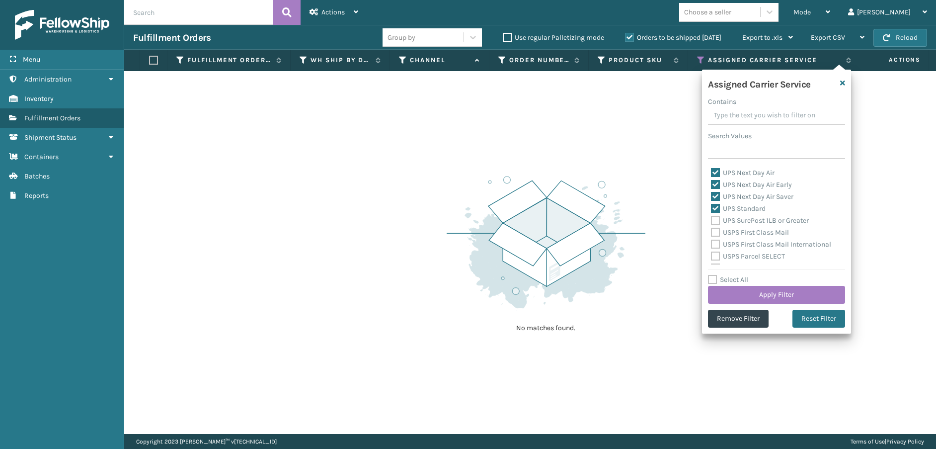
click at [713, 220] on label "UPS SurePost 1LB or Greater" at bounding box center [760, 220] width 98 height 8
click at [712, 220] on input "UPS SurePost 1LB or Greater" at bounding box center [711, 218] width 0 height 6
checkbox input "true"
click at [713, 229] on label "USPS First Class Mail" at bounding box center [750, 232] width 78 height 8
click at [712, 229] on input "USPS First Class Mail" at bounding box center [711, 230] width 0 height 6
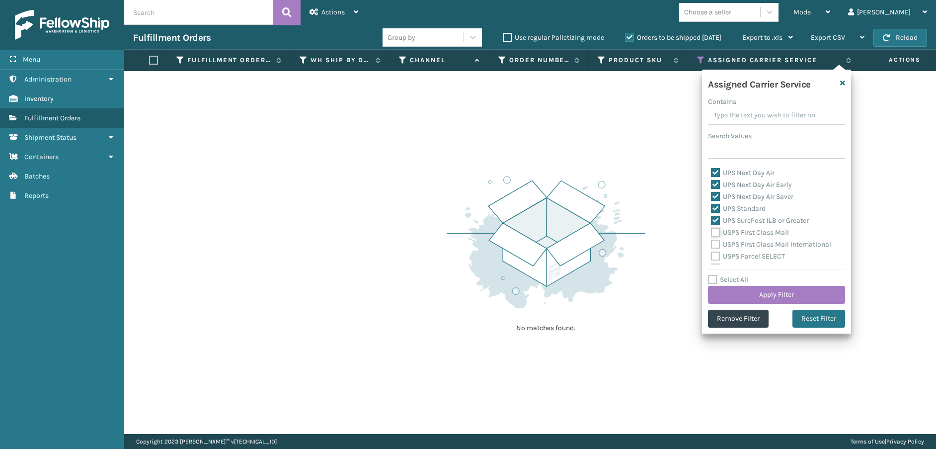
checkbox input "true"
click at [713, 245] on label "USPS First Class Mail International" at bounding box center [771, 244] width 120 height 8
click at [712, 245] on input "USPS First Class Mail International" at bounding box center [711, 242] width 0 height 6
checkbox input "true"
click at [713, 256] on label "USPS Parcel SELECT" at bounding box center [748, 256] width 74 height 8
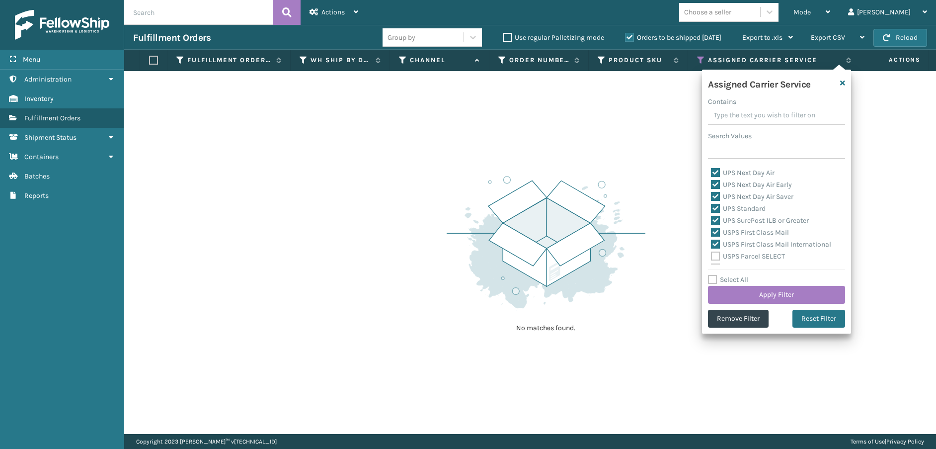
click at [712, 256] on input "USPS Parcel SELECT" at bounding box center [711, 254] width 0 height 6
checkbox input "true"
click at [717, 217] on label "USPS Priority Mail" at bounding box center [745, 218] width 68 height 8
click at [712, 217] on input "USPS Priority Mail" at bounding box center [711, 216] width 0 height 6
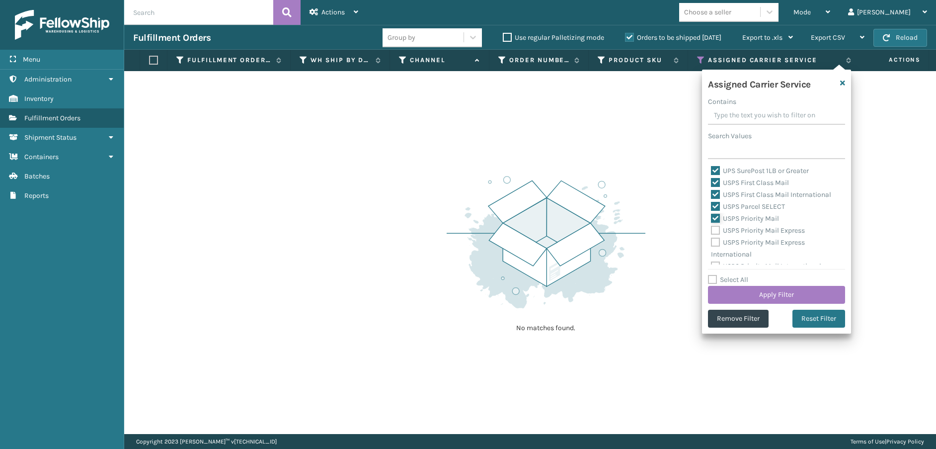
checkbox input "true"
click at [716, 230] on label "USPS Priority Mail Express" at bounding box center [758, 230] width 94 height 8
click at [712, 230] on input "USPS Priority Mail Express" at bounding box center [711, 228] width 0 height 6
checkbox input "true"
click at [716, 243] on label "USPS Priority Mail Express International" at bounding box center [758, 248] width 94 height 20
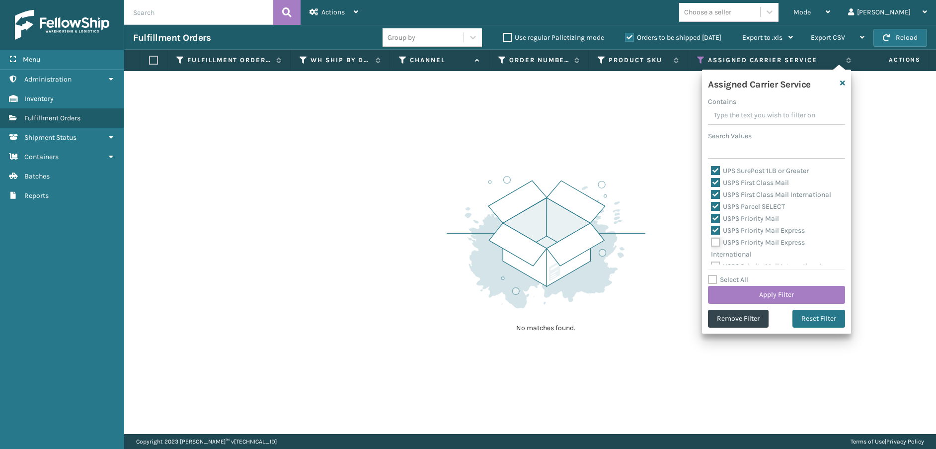
click at [712, 243] on input "USPS Priority Mail Express International" at bounding box center [711, 240] width 0 height 6
checkbox input "true"
click at [719, 254] on label "USPS Priority Mail International" at bounding box center [766, 258] width 110 height 8
click at [712, 254] on input "USPS Priority Mail International" at bounding box center [711, 255] width 0 height 6
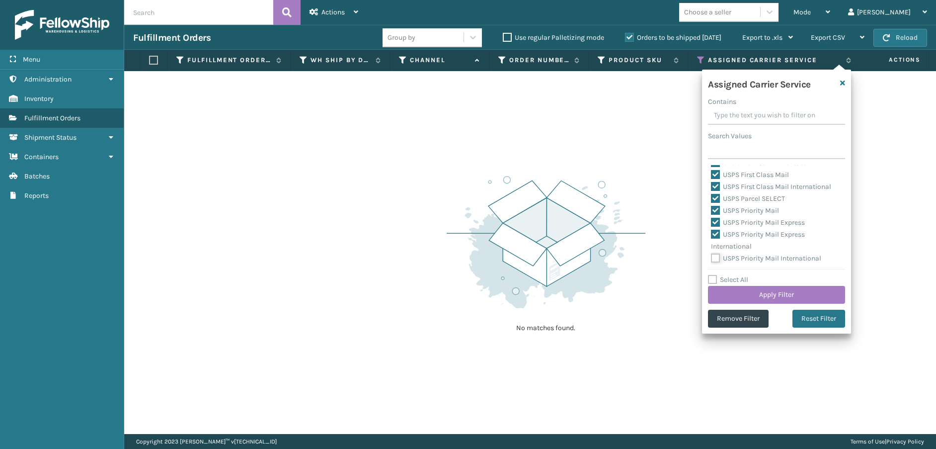
checkbox input "true"
click at [734, 293] on button "Apply Filter" at bounding box center [776, 295] width 137 height 18
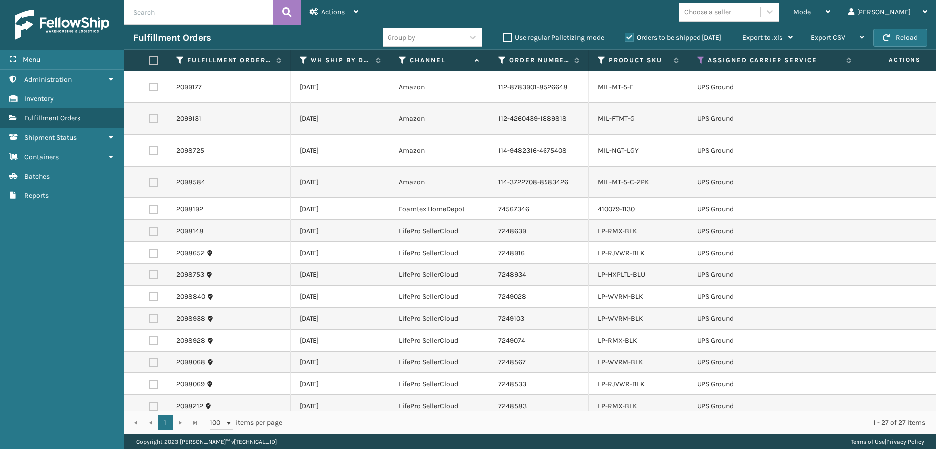
click at [150, 58] on label at bounding box center [152, 60] width 6 height 9
click at [150, 58] on input "checkbox" at bounding box center [149, 60] width 0 height 6
checkbox input "true"
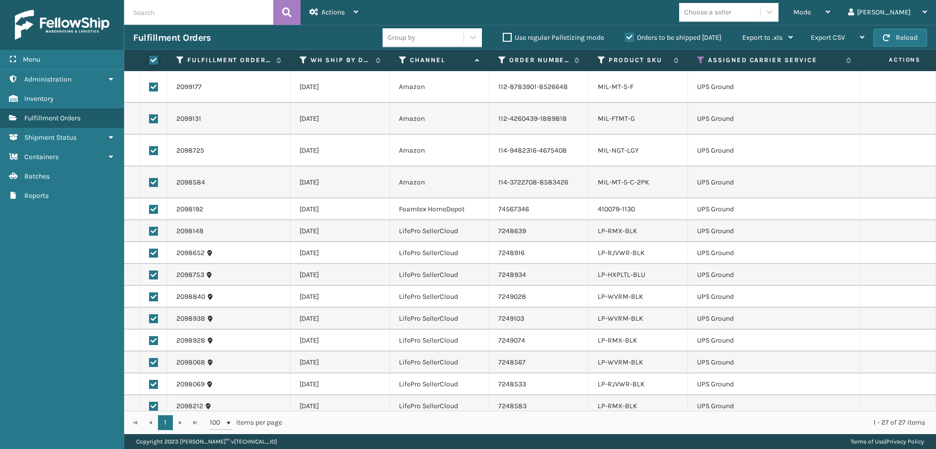
checkbox input "true"
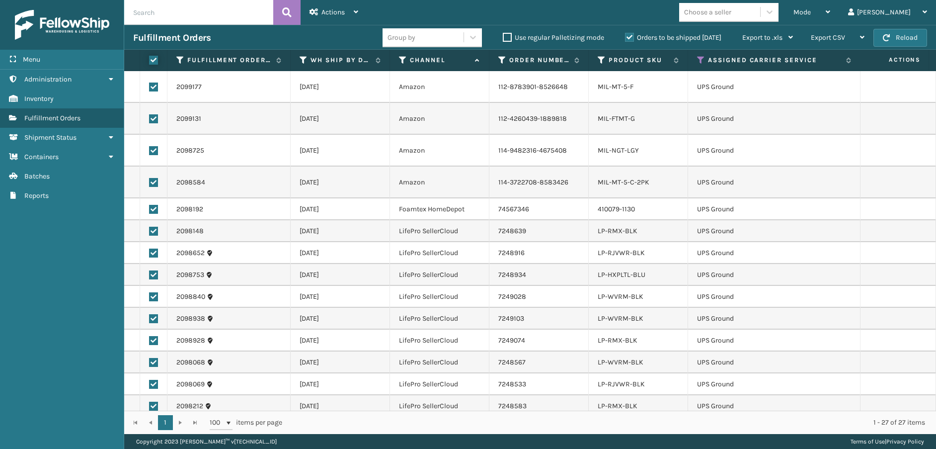
checkbox input "true"
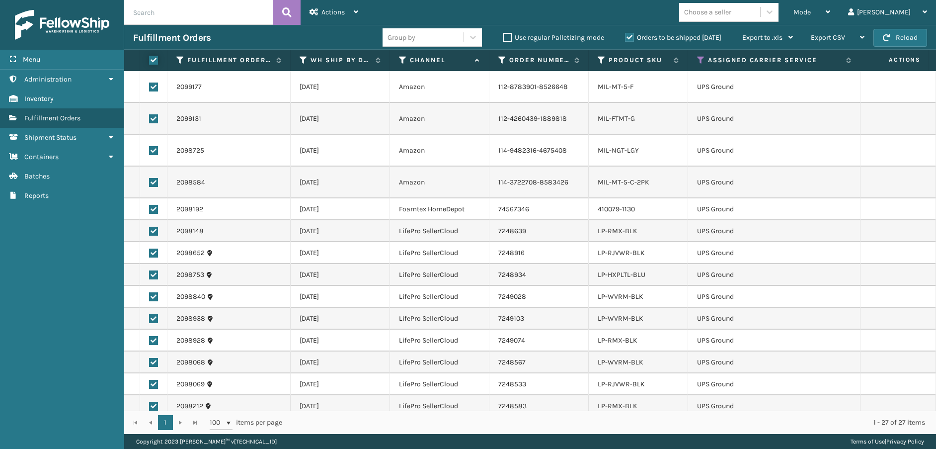
checkbox input "true"
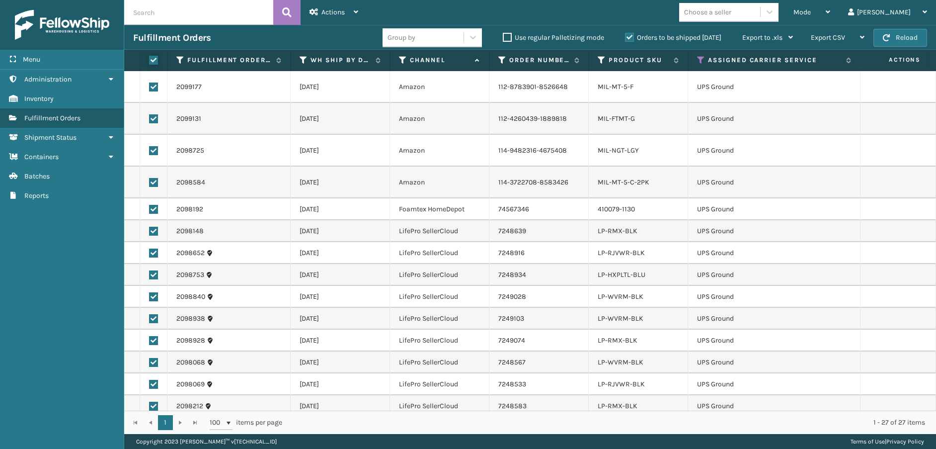
checkbox input "true"
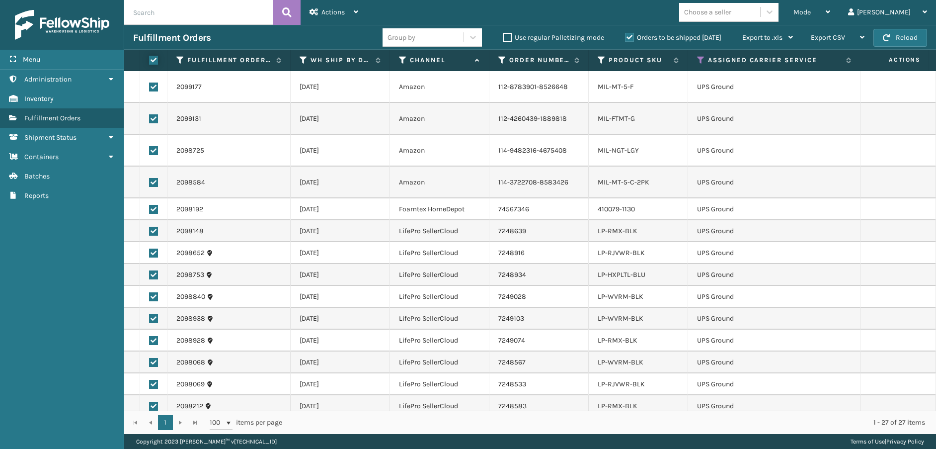
checkbox input "true"
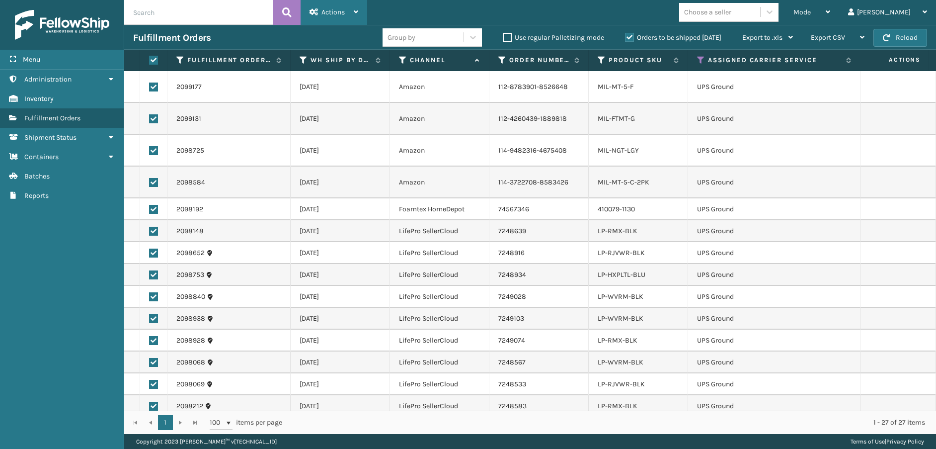
click at [338, 8] on span "Actions" at bounding box center [333, 12] width 23 height 8
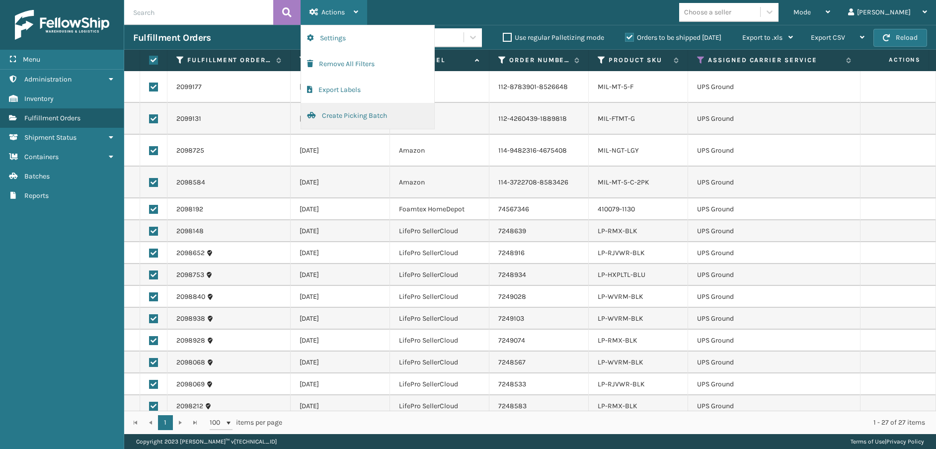
click at [360, 111] on button "Create Picking Batch" at bounding box center [367, 116] width 133 height 26
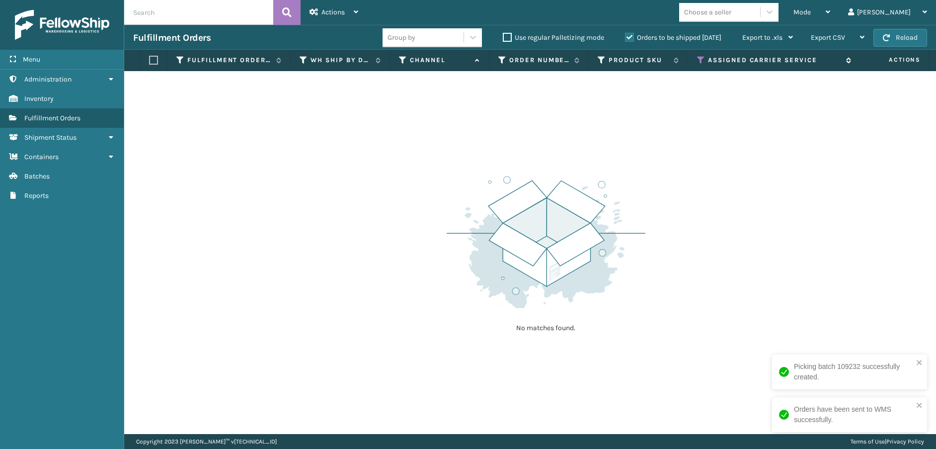
click at [701, 59] on icon at bounding box center [701, 60] width 8 height 9
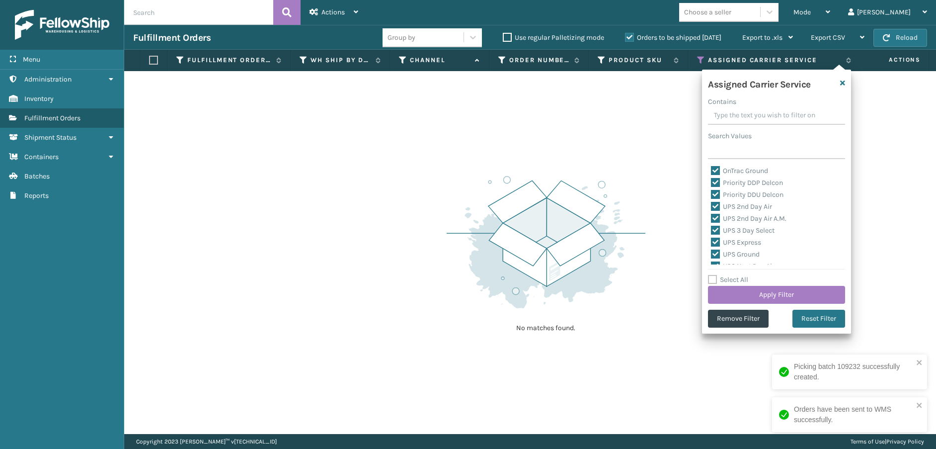
click at [715, 280] on label "Select All" at bounding box center [728, 279] width 40 height 8
click at [715, 275] on input "Select All" at bounding box center [782, 274] width 149 height 1
checkbox input "true"
click at [715, 280] on label "Select All" at bounding box center [728, 279] width 40 height 8
click at [715, 275] on input "Select All" at bounding box center [782, 274] width 149 height 1
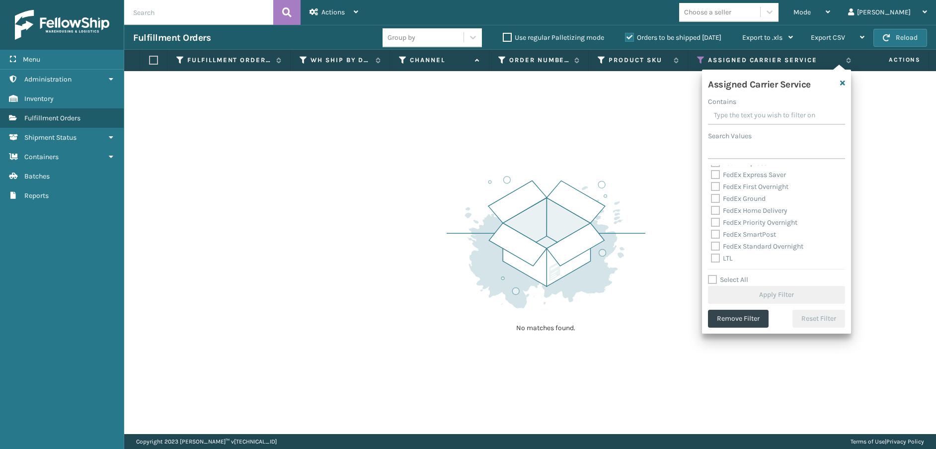
click at [716, 260] on label "LTL" at bounding box center [722, 258] width 22 height 8
click at [712, 259] on input "LTL" at bounding box center [711, 255] width 0 height 6
click at [735, 290] on button "Apply Filter" at bounding box center [776, 295] width 137 height 18
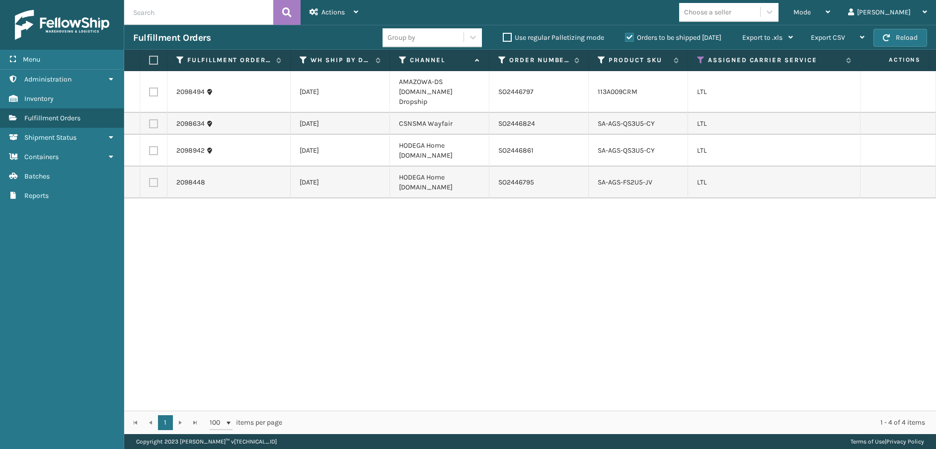
click at [156, 119] on label at bounding box center [153, 123] width 9 height 9
click at [150, 119] on input "checkbox" at bounding box center [149, 122] width 0 height 6
click at [324, 14] on span "Actions" at bounding box center [333, 12] width 23 height 8
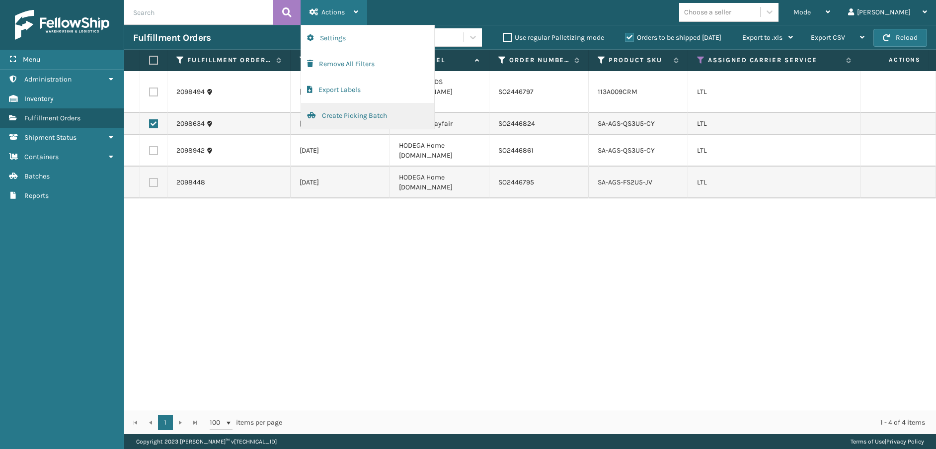
click at [337, 118] on button "Create Picking Batch" at bounding box center [367, 116] width 133 height 26
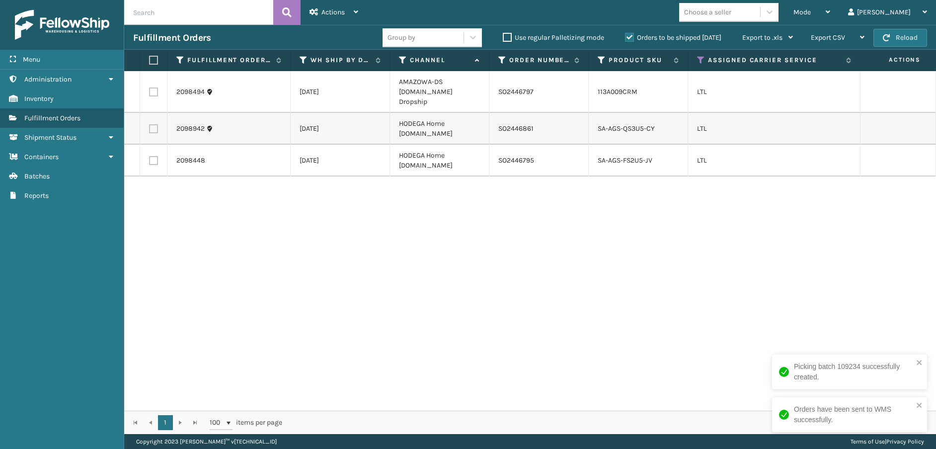
click at [151, 88] on label at bounding box center [153, 91] width 9 height 9
click at [150, 88] on input "checkbox" at bounding box center [149, 90] width 0 height 6
click at [339, 11] on span "Actions" at bounding box center [333, 12] width 23 height 8
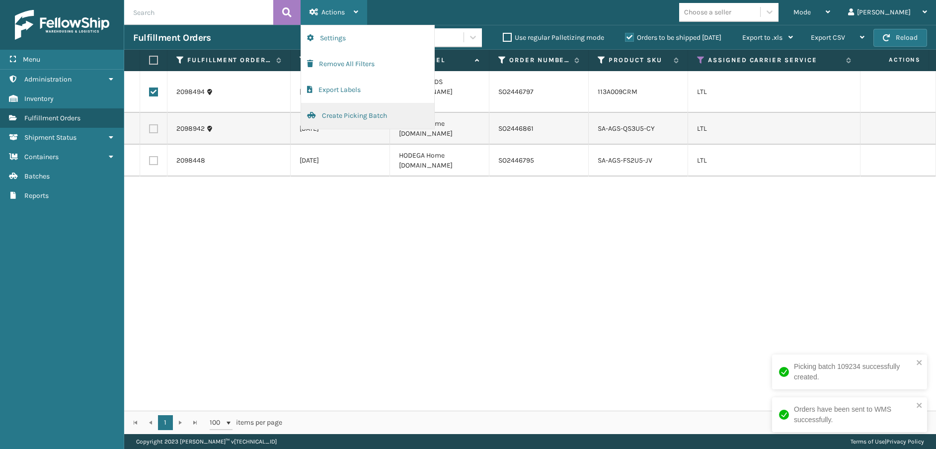
click at [342, 121] on button "Create Picking Batch" at bounding box center [367, 116] width 133 height 26
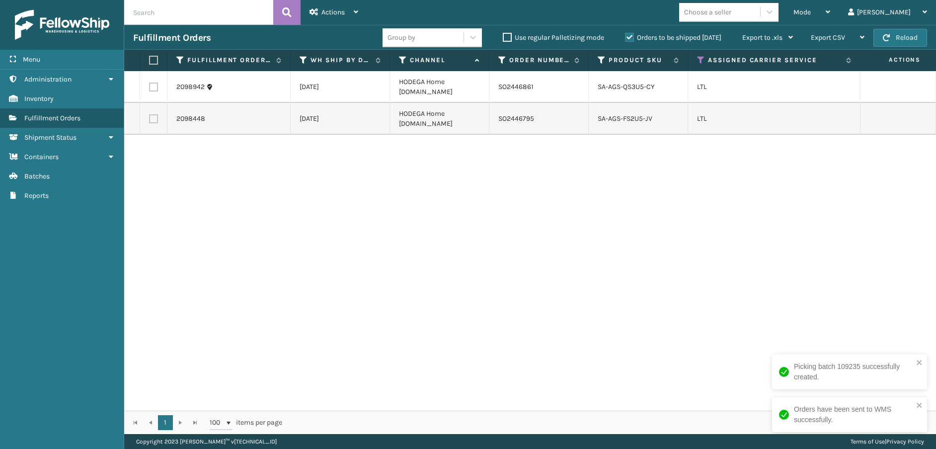
drag, startPoint x: 156, startPoint y: 89, endPoint x: 153, endPoint y: 99, distance: 11.0
click at [156, 89] on label at bounding box center [153, 87] width 9 height 9
click at [150, 89] on input "checkbox" at bounding box center [149, 86] width 0 height 6
click at [153, 120] on label at bounding box center [153, 118] width 9 height 9
click at [150, 120] on input "checkbox" at bounding box center [149, 117] width 0 height 6
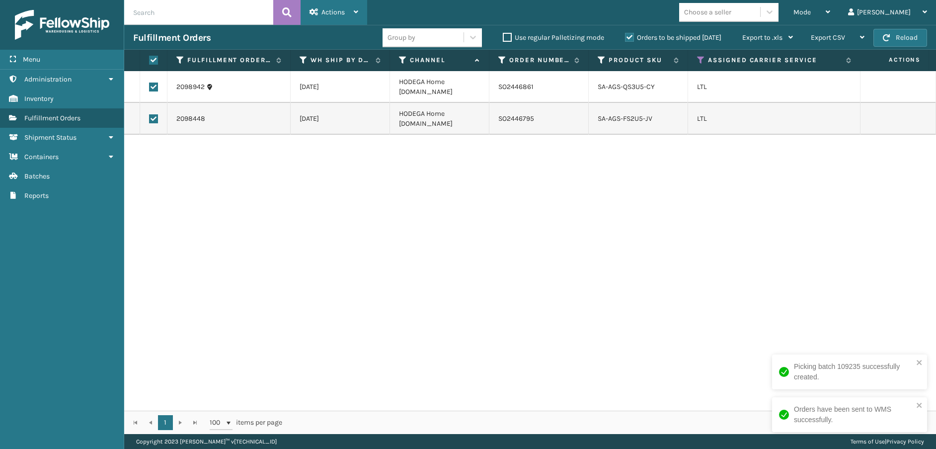
click at [326, 10] on span "Actions" at bounding box center [333, 12] width 23 height 8
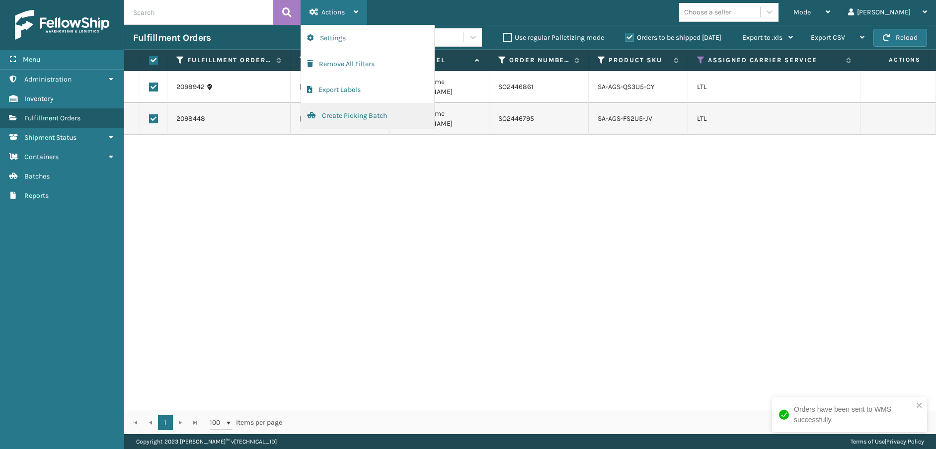
click at [346, 115] on button "Create Picking Batch" at bounding box center [367, 116] width 133 height 26
